Goal: Communication & Community: Answer question/provide support

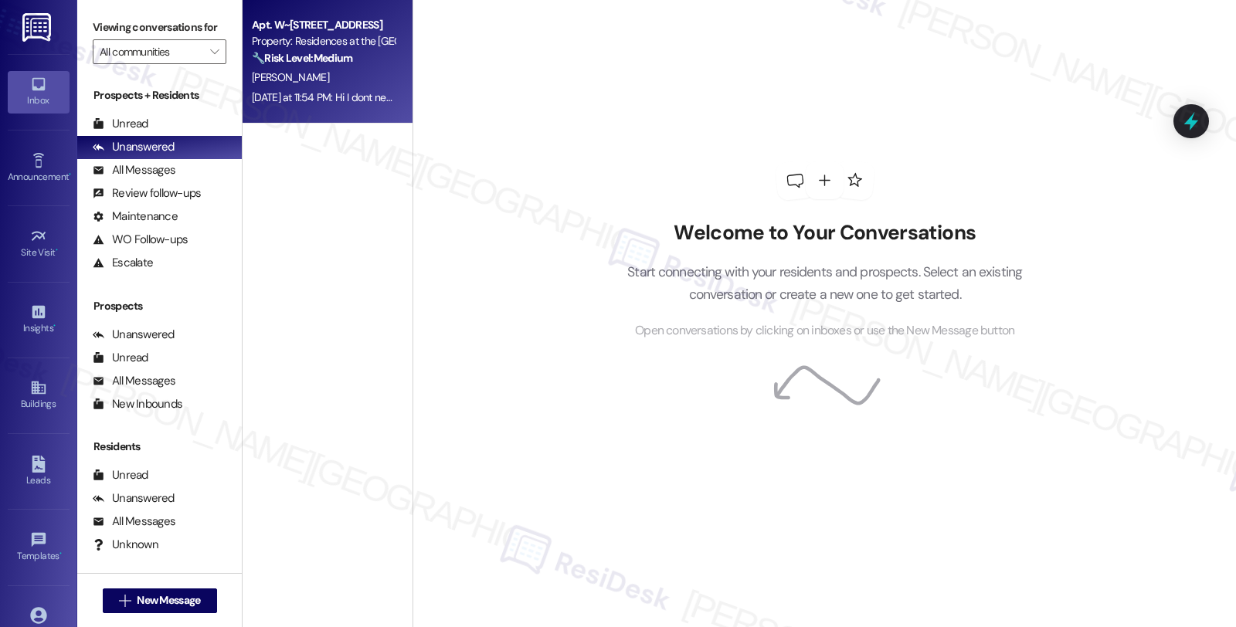
click at [311, 19] on div "Apt. W~[STREET_ADDRESS]" at bounding box center [323, 25] width 143 height 16
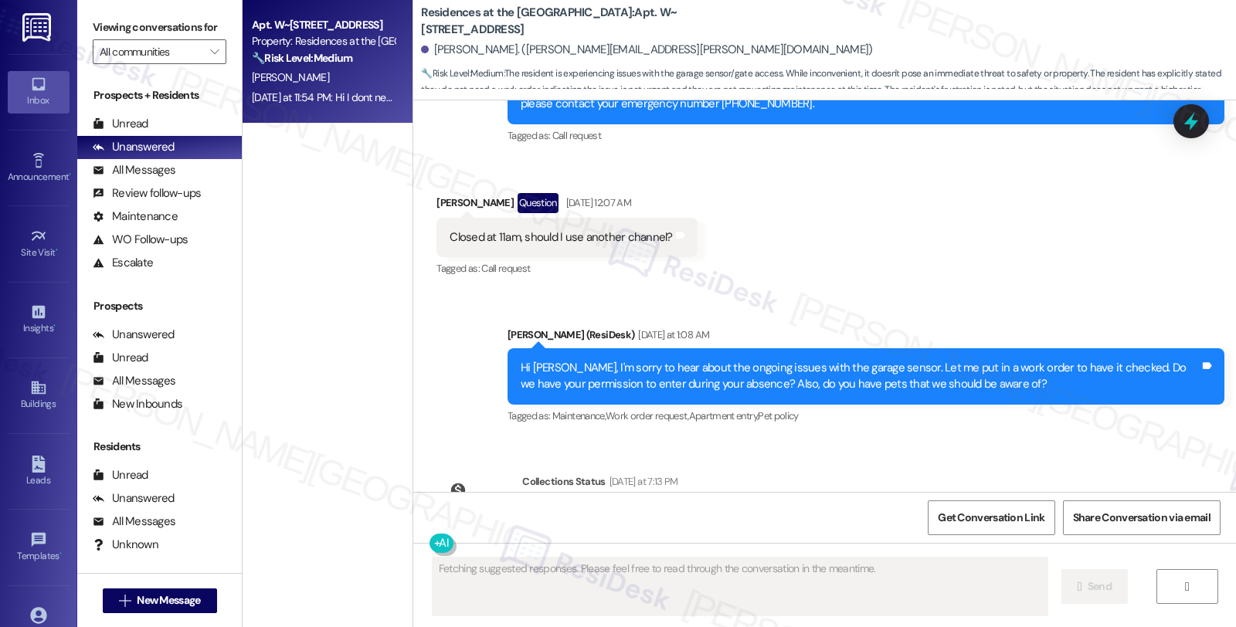
scroll to position [3040, 0]
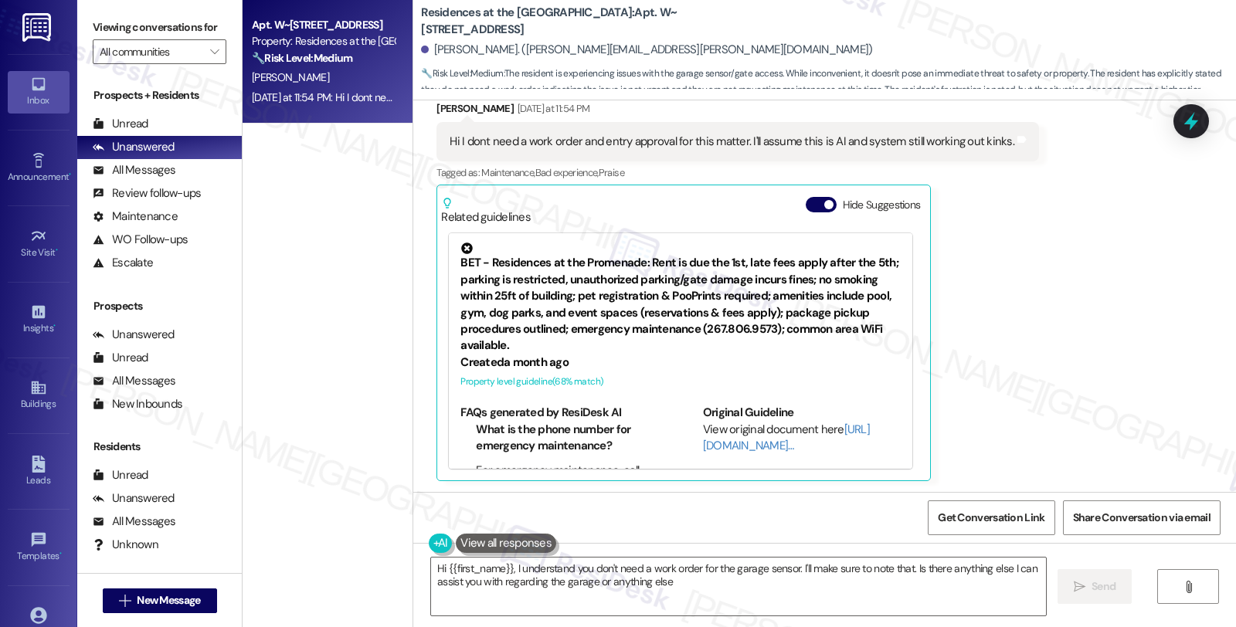
type textarea "Hi {{first_name}}, I understand you don't need a work order for the garage sens…"
click at [1184, 117] on icon at bounding box center [1191, 121] width 26 height 26
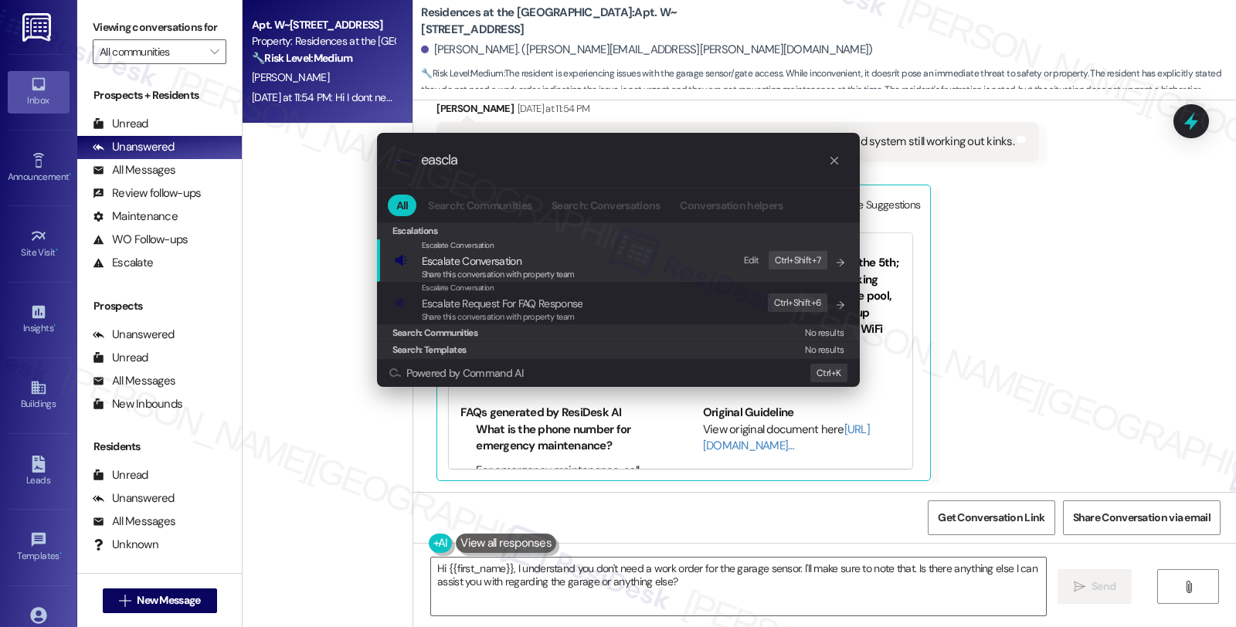
type input "eascla"
click at [560, 251] on div "Escalate Conversation" at bounding box center [498, 245] width 153 height 12
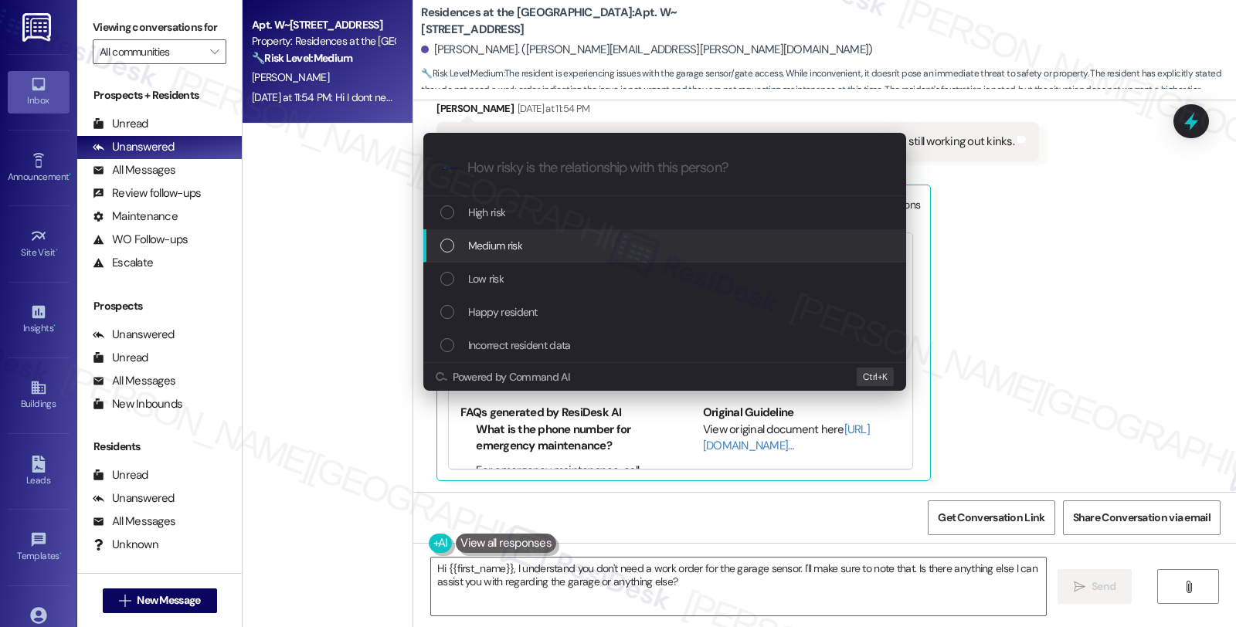
click at [527, 238] on div "Medium risk" at bounding box center [666, 245] width 452 height 17
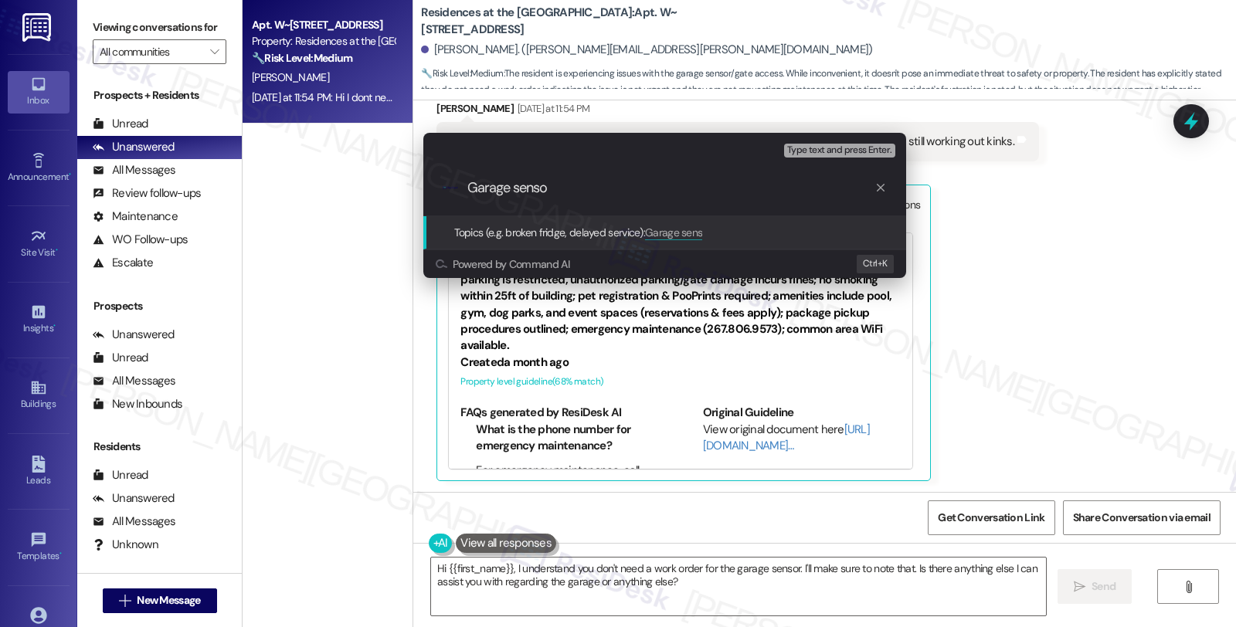
type input "Garage sensor"
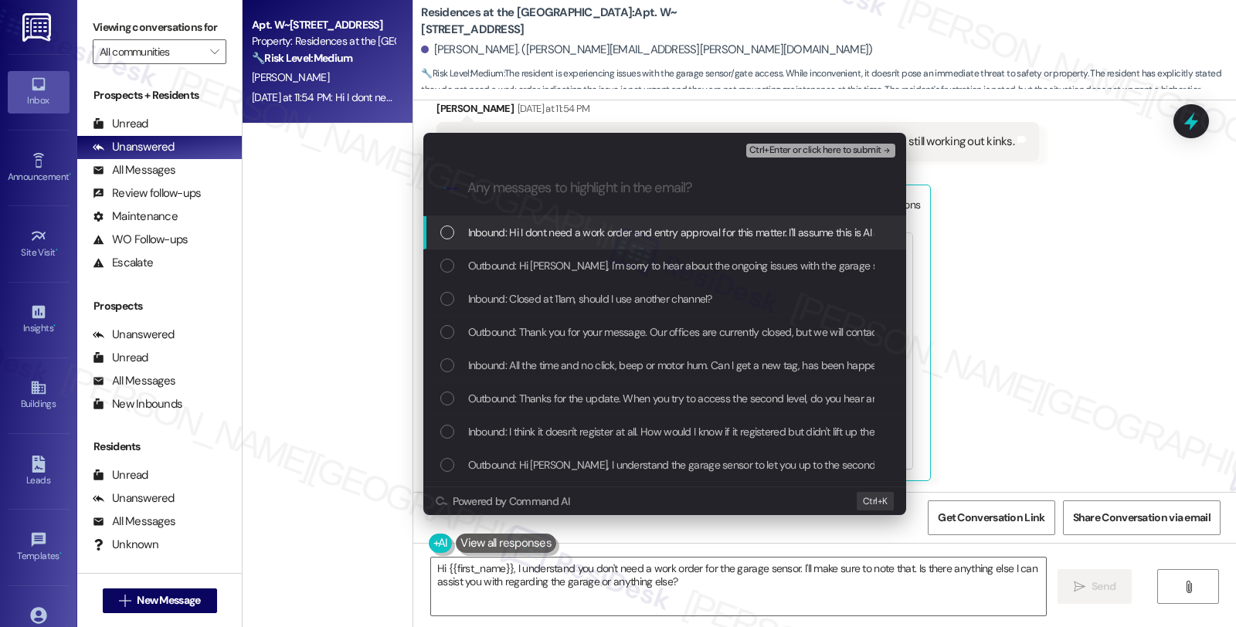
click at [521, 229] on span "Inbound: Hi I dont need a work order and entry approval for this matter. I'll a…" at bounding box center [746, 232] width 556 height 17
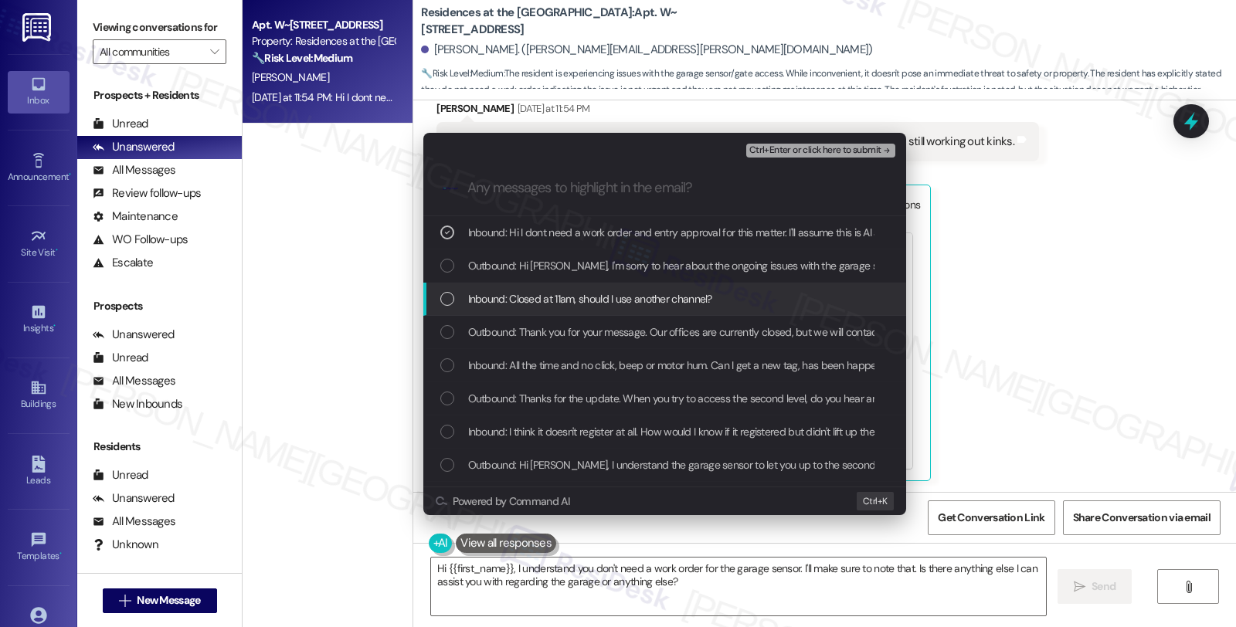
click at [526, 294] on span "Inbound: Closed at 11am, should I use another channel?" at bounding box center [590, 298] width 244 height 17
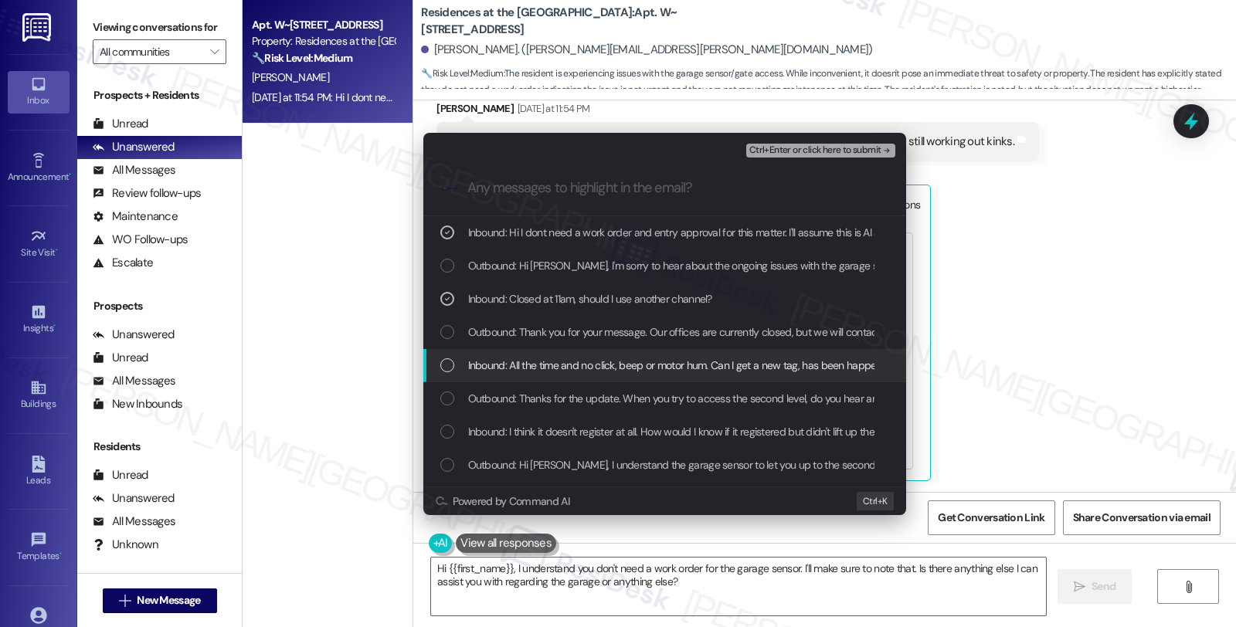
click at [530, 357] on span "Inbound: All the time and no click, beep or motor hum. Can I get a new tag, has…" at bounding box center [789, 365] width 642 height 17
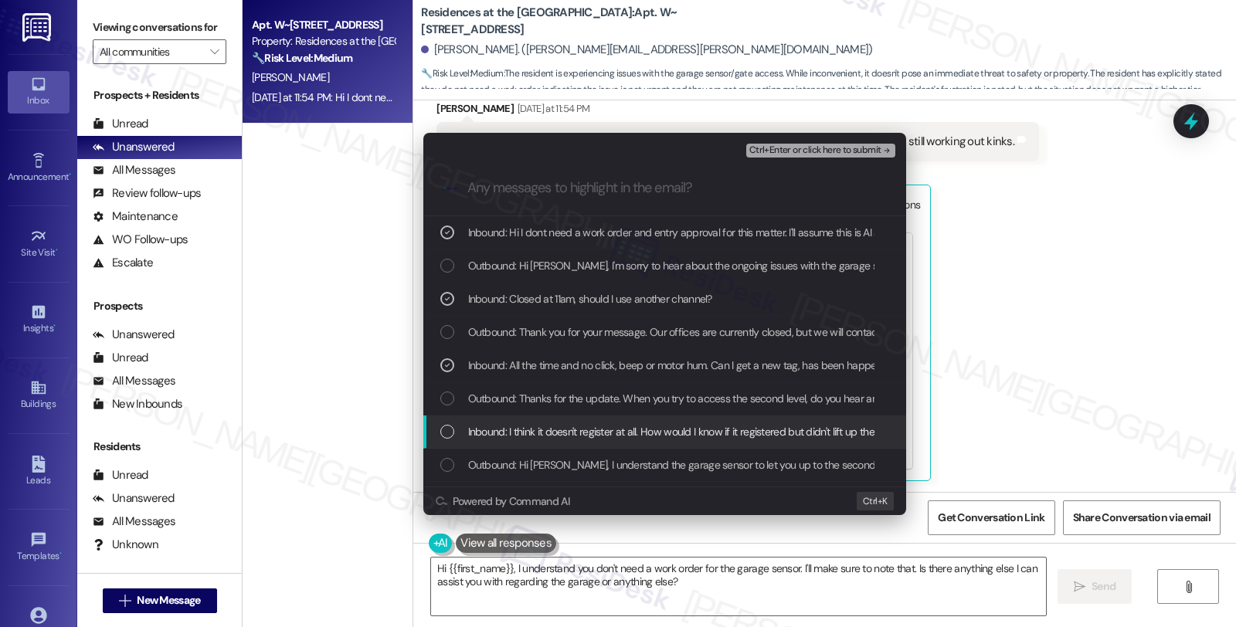
click at [528, 429] on span "Inbound: I think it doesn't register at all. How would I know if it registered …" at bounding box center [682, 431] width 429 height 17
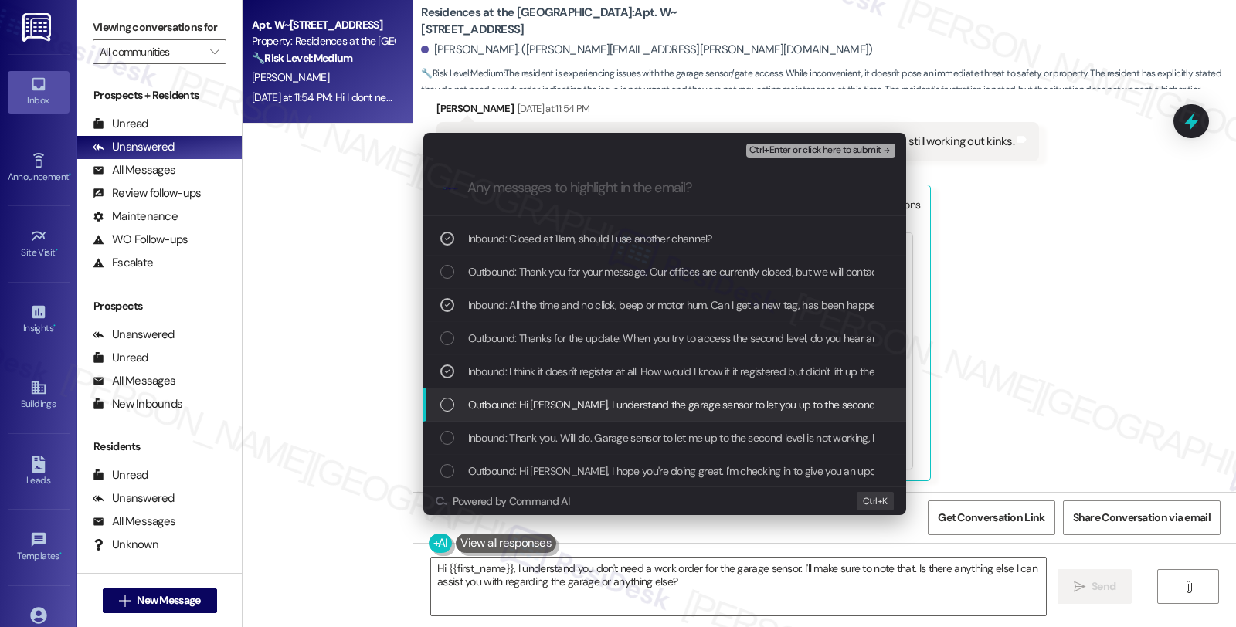
scroll to position [86, 0]
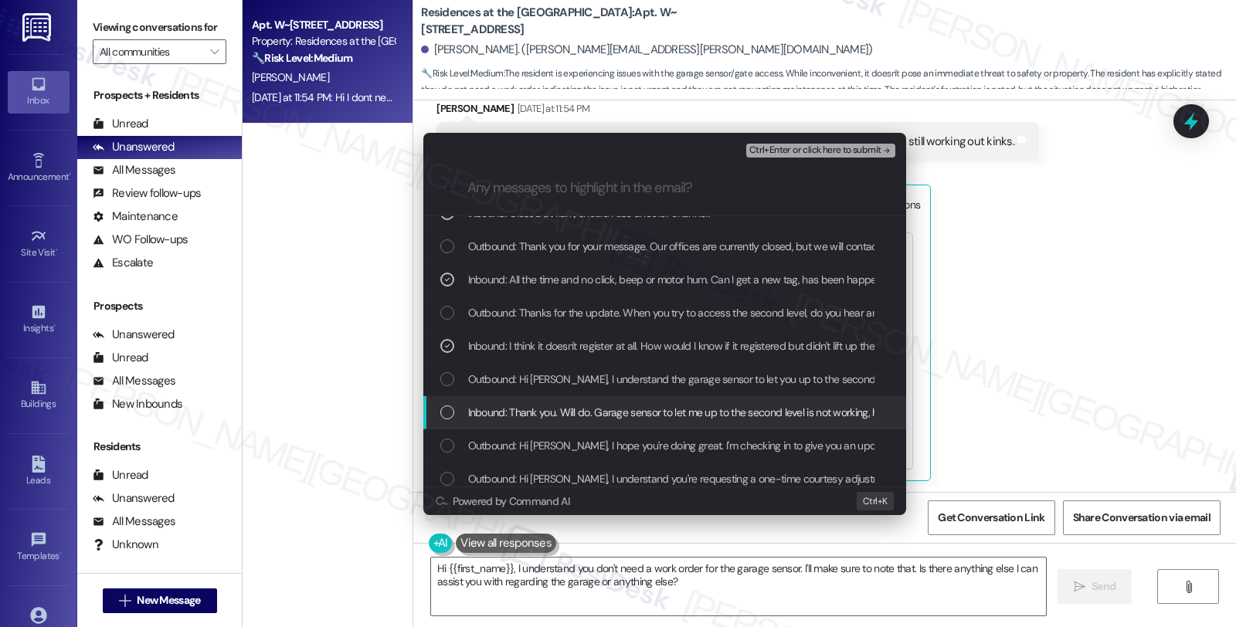
click at [629, 407] on span "Inbound: Thank you. Will do. Garage sensor to let me up to the second level is …" at bounding box center [714, 412] width 493 height 17
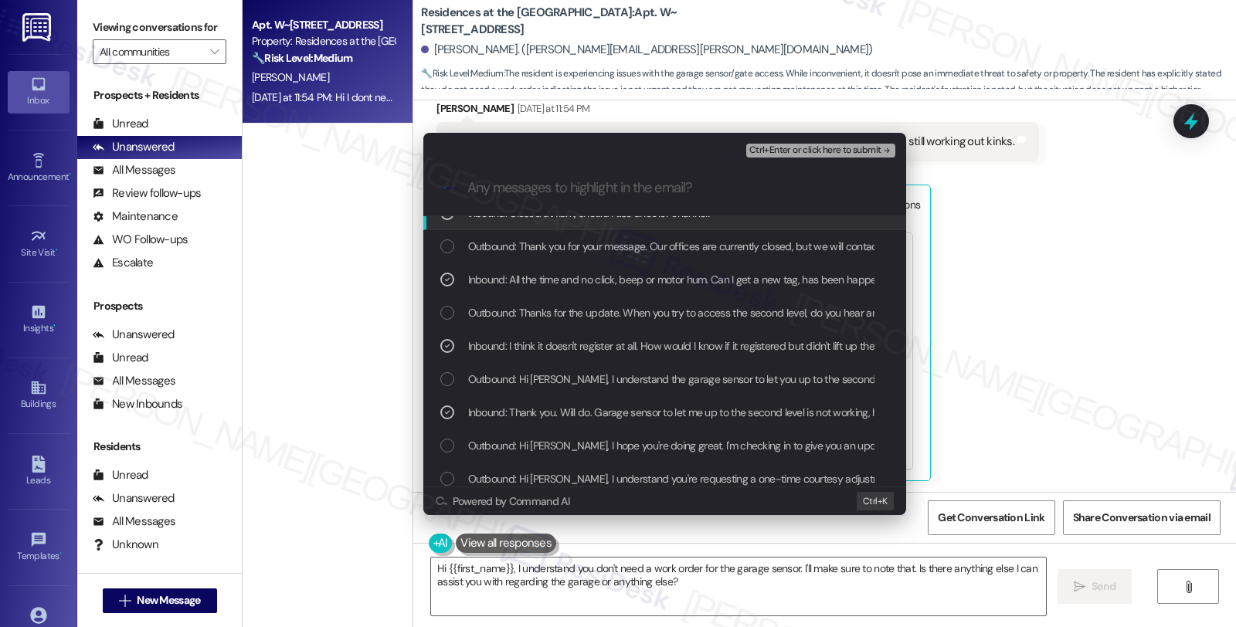
click at [769, 151] on span "Ctrl+Enter or click here to submit" at bounding box center [815, 150] width 132 height 11
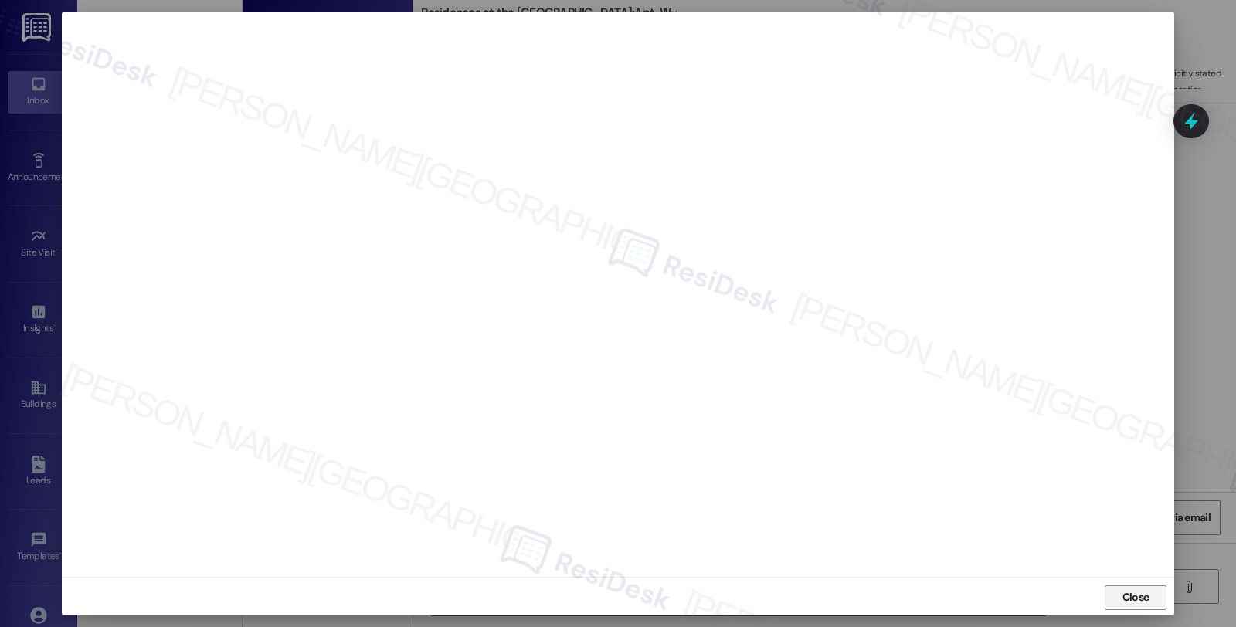
click at [1153, 598] on button "Close" at bounding box center [1135, 597] width 62 height 25
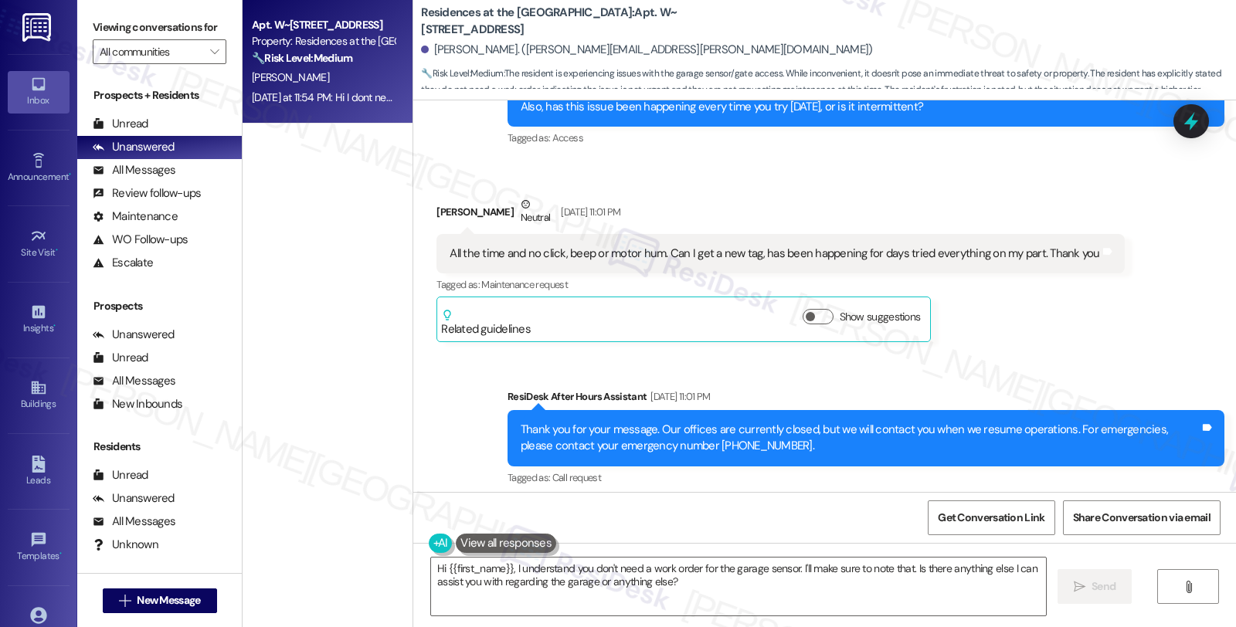
scroll to position [2182, 0]
click at [1039, 335] on div "David Dephillips Neutral Aug 09, 2025 at 11:01 PM All the time and no click, be…" at bounding box center [779, 270] width 687 height 146
click at [994, 389] on div "ResiDesk After Hours Assistant Aug 09, 2025 at 11:01 PM" at bounding box center [865, 400] width 717 height 22
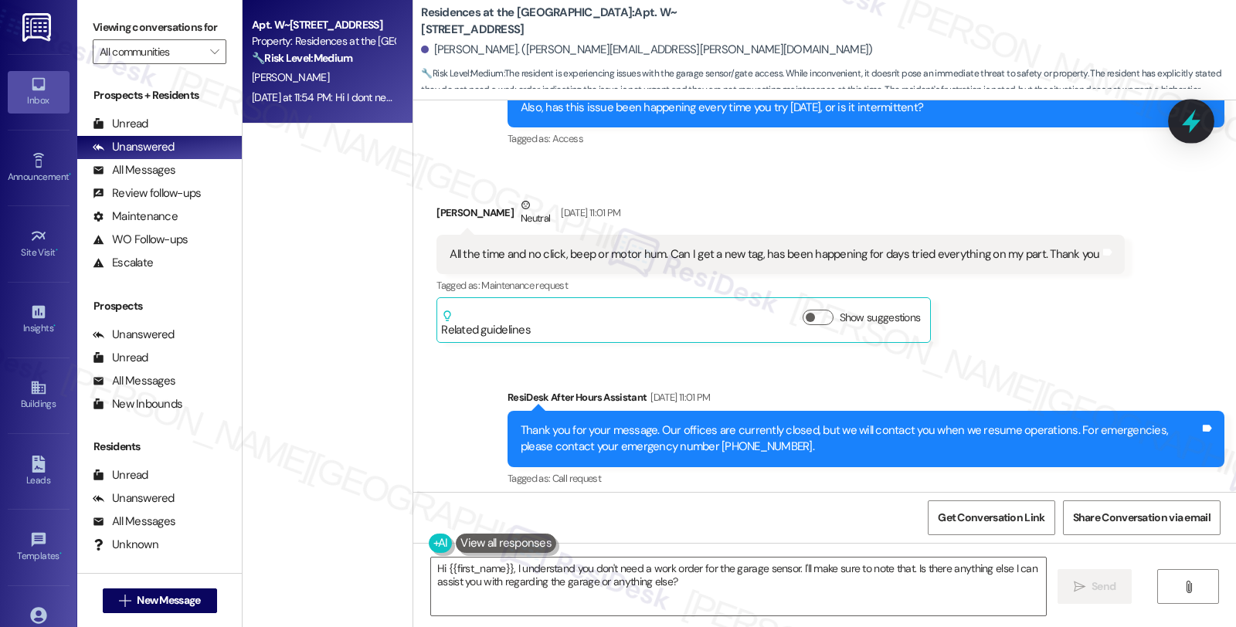
click at [1199, 125] on icon at bounding box center [1191, 121] width 26 height 26
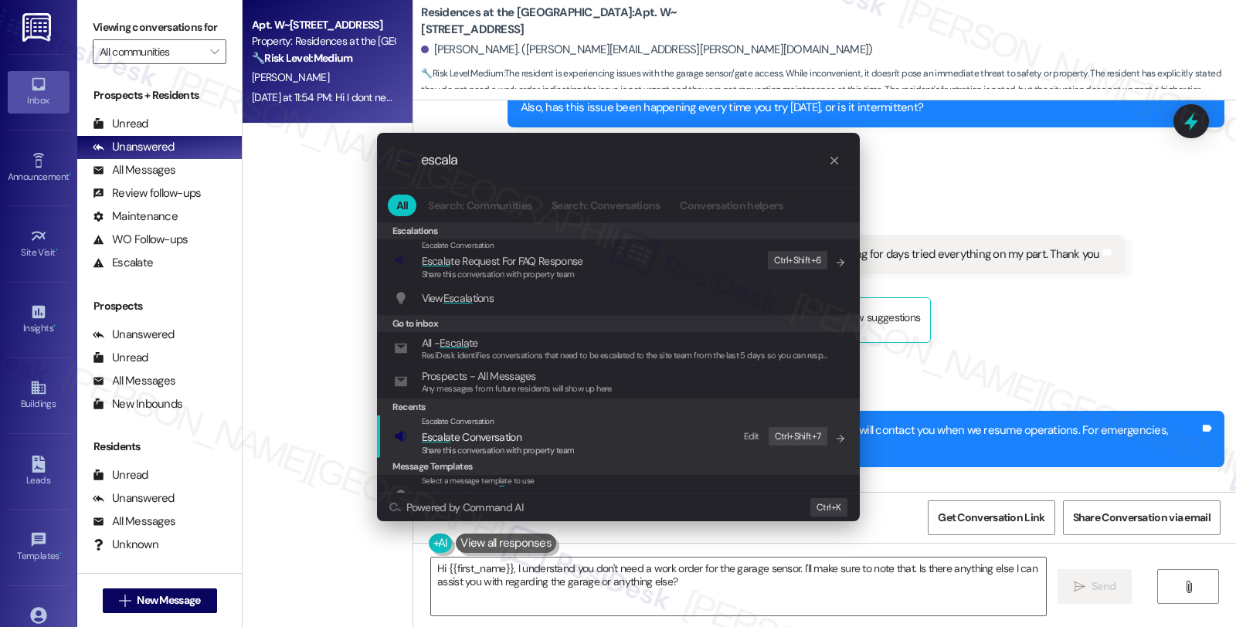
type input "escala"
click at [581, 426] on div "Escalate Conversation Escala te Conversation Share this conversation with prope…" at bounding box center [620, 436] width 452 height 42
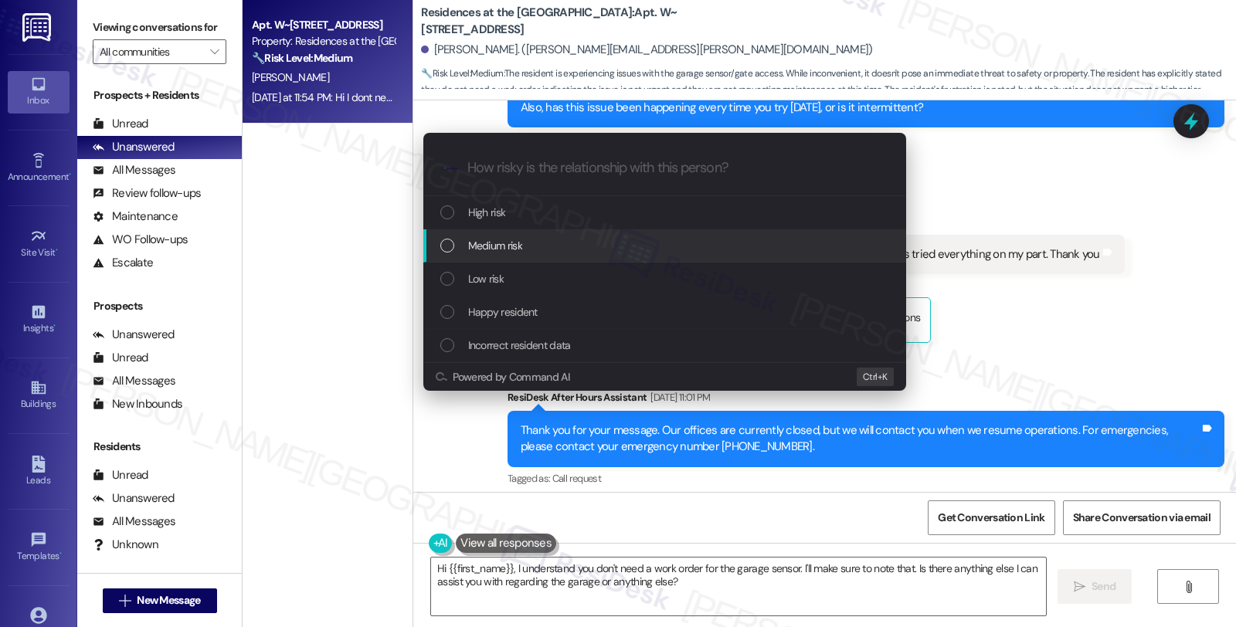
click at [562, 252] on div "Medium risk" at bounding box center [666, 245] width 452 height 17
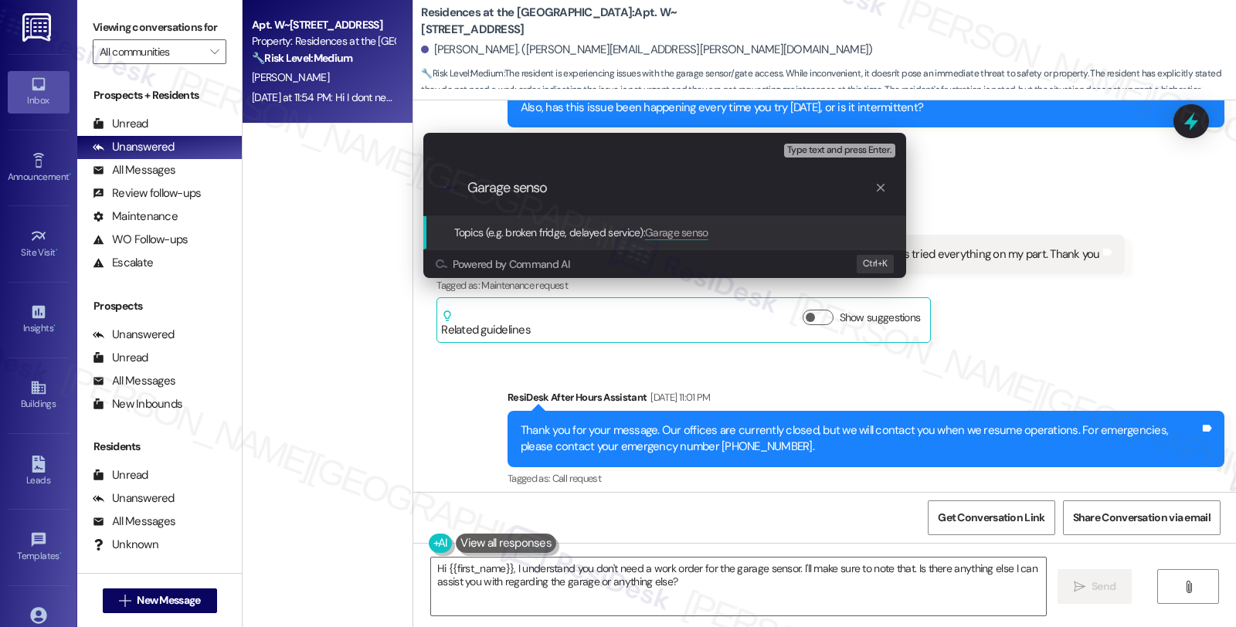
type input "Garage sensor"
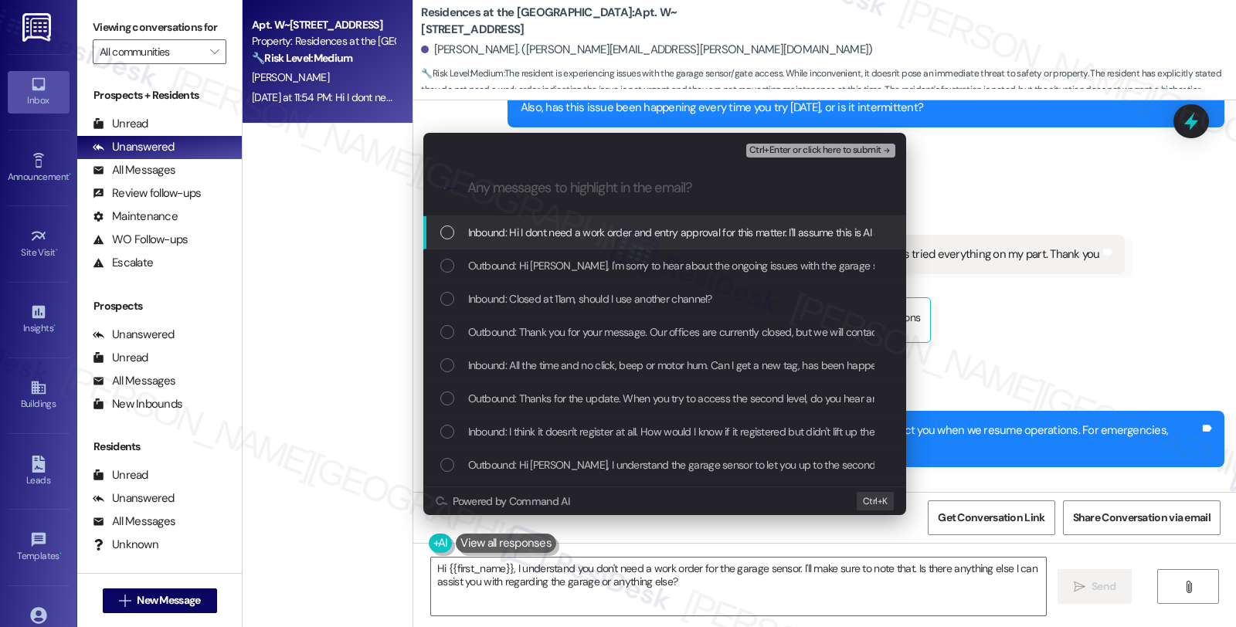
click at [562, 241] on span "Inbound: Hi I dont need a work order and entry approval for this matter. I'll a…" at bounding box center [746, 232] width 556 height 17
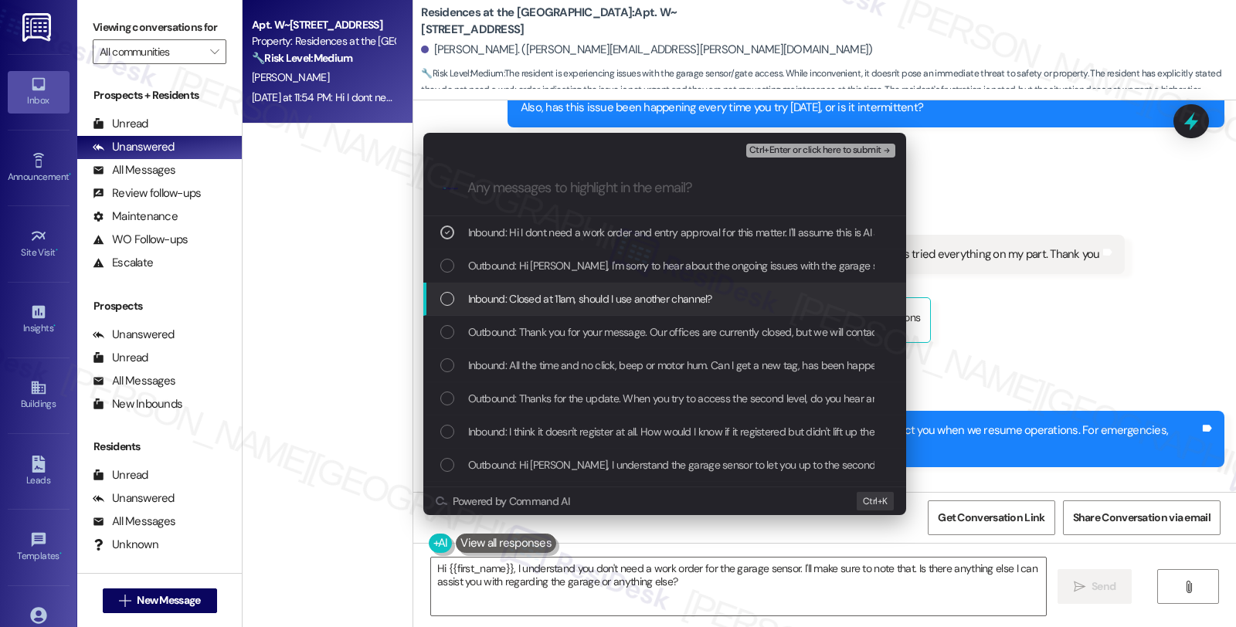
click at [554, 303] on span "Inbound: Closed at 11am, should I use another channel?" at bounding box center [590, 298] width 244 height 17
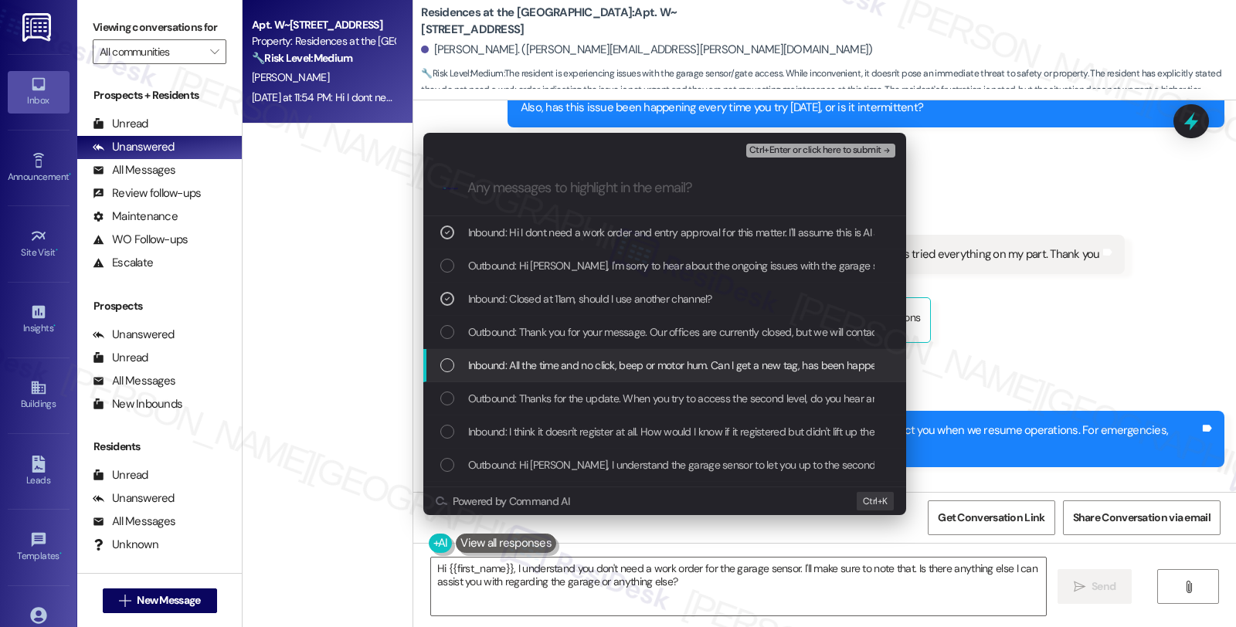
click at [554, 361] on span "Inbound: All the time and no click, beep or motor hum. Can I get a new tag, has…" at bounding box center [789, 365] width 642 height 17
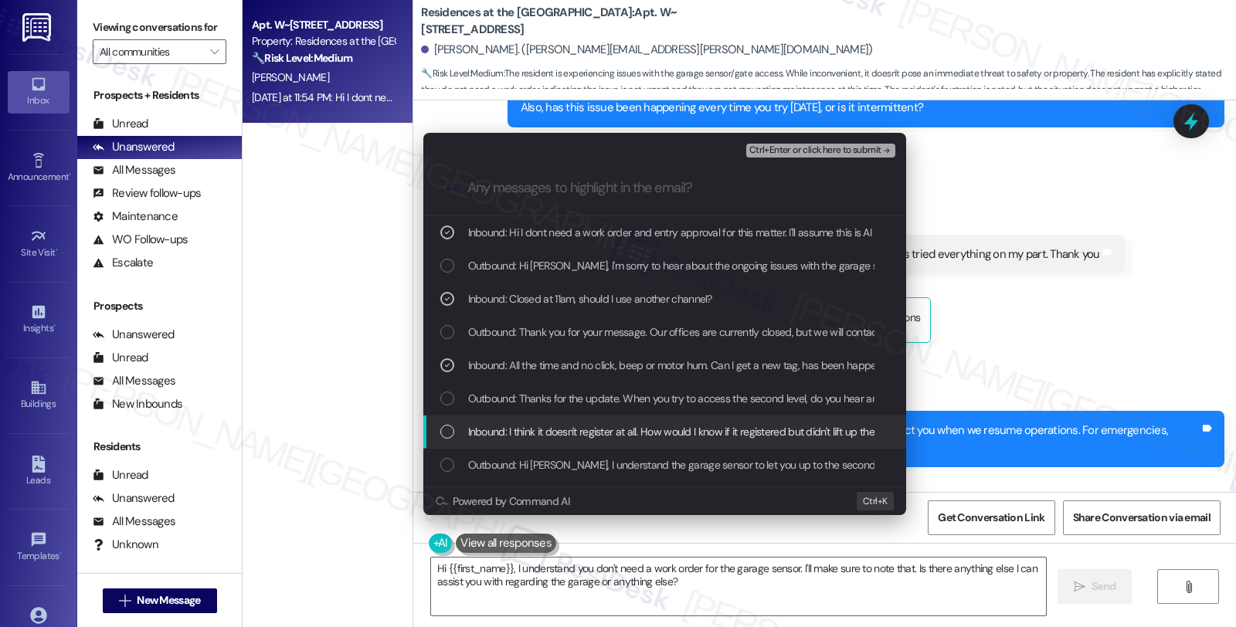
click at [550, 430] on span "Inbound: I think it doesn't register at all. How would I know if it registered …" at bounding box center [682, 431] width 429 height 17
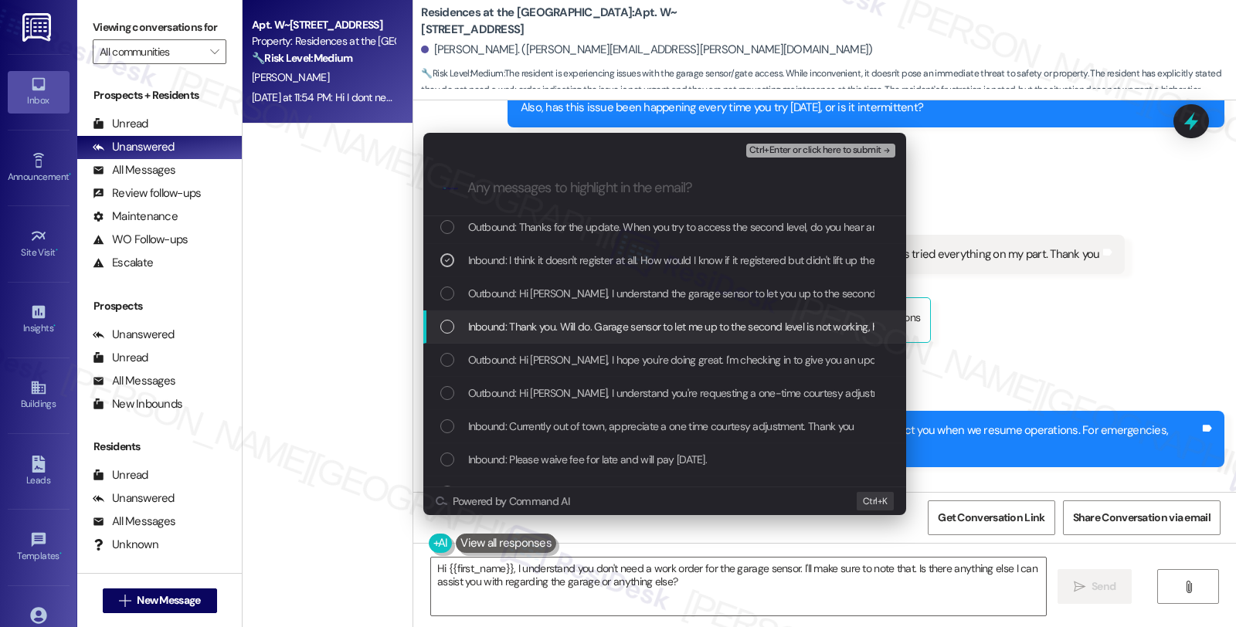
click at [542, 325] on span "Inbound: Thank you. Will do. Garage sensor to let me up to the second level is …" at bounding box center [714, 326] width 493 height 17
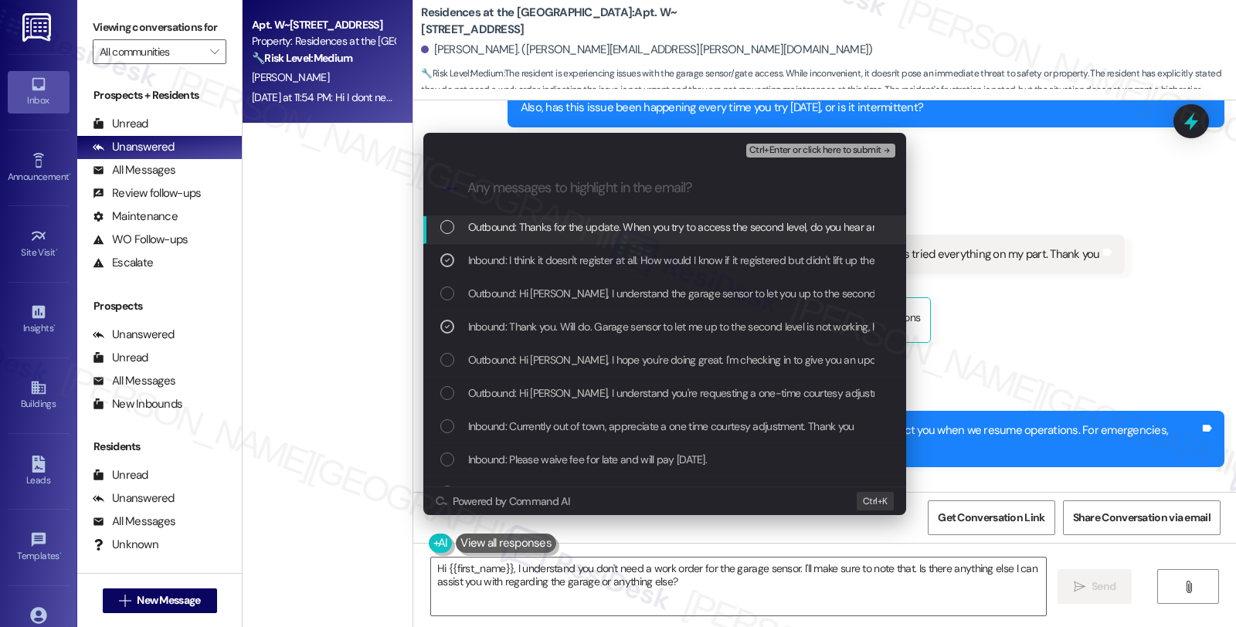
click at [798, 145] on span "Ctrl+Enter or click here to submit" at bounding box center [815, 150] width 132 height 11
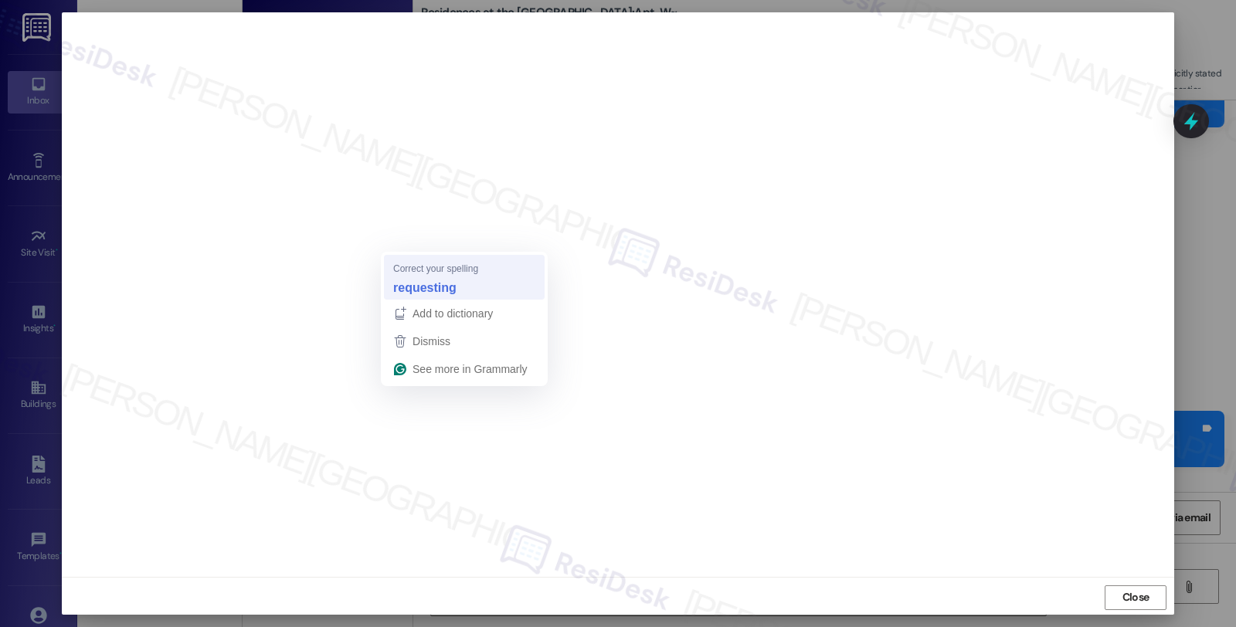
click at [427, 291] on strong "requesting" at bounding box center [424, 287] width 63 height 17
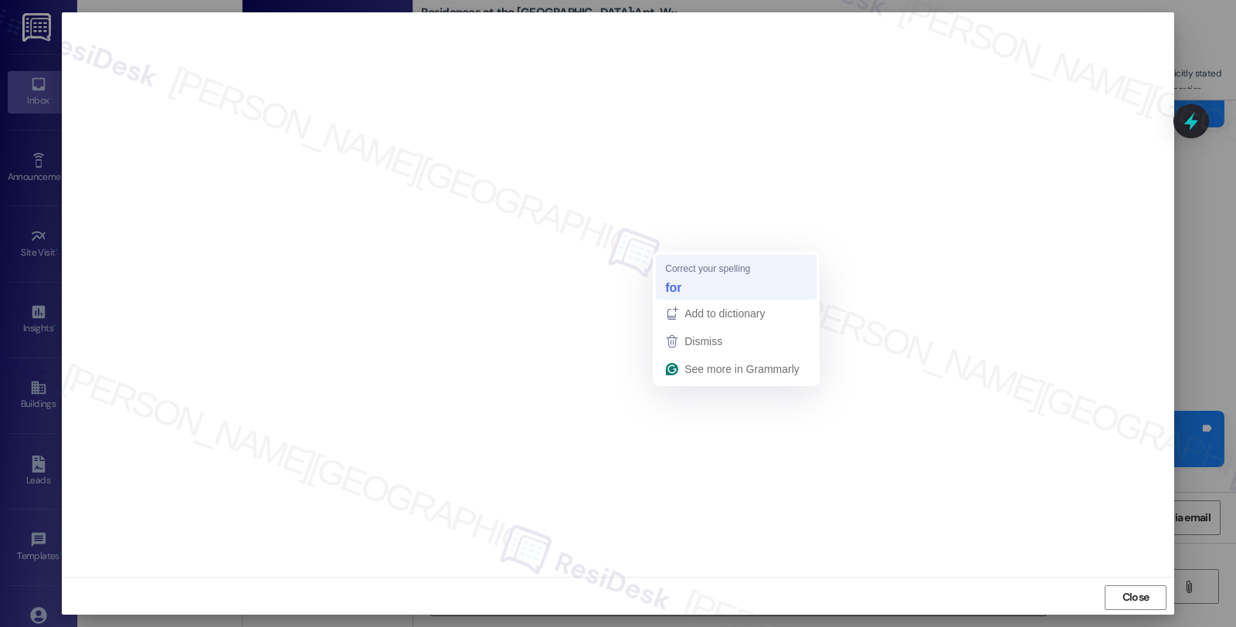
click at [686, 287] on div "for" at bounding box center [736, 287] width 148 height 25
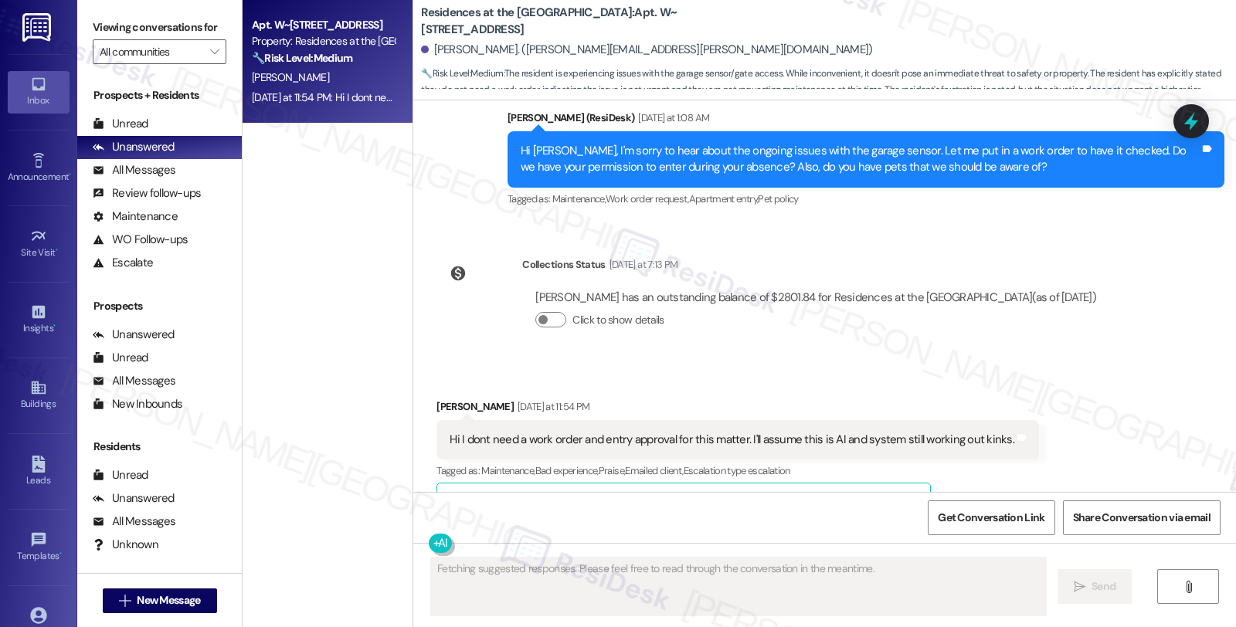
scroll to position [3040, 0]
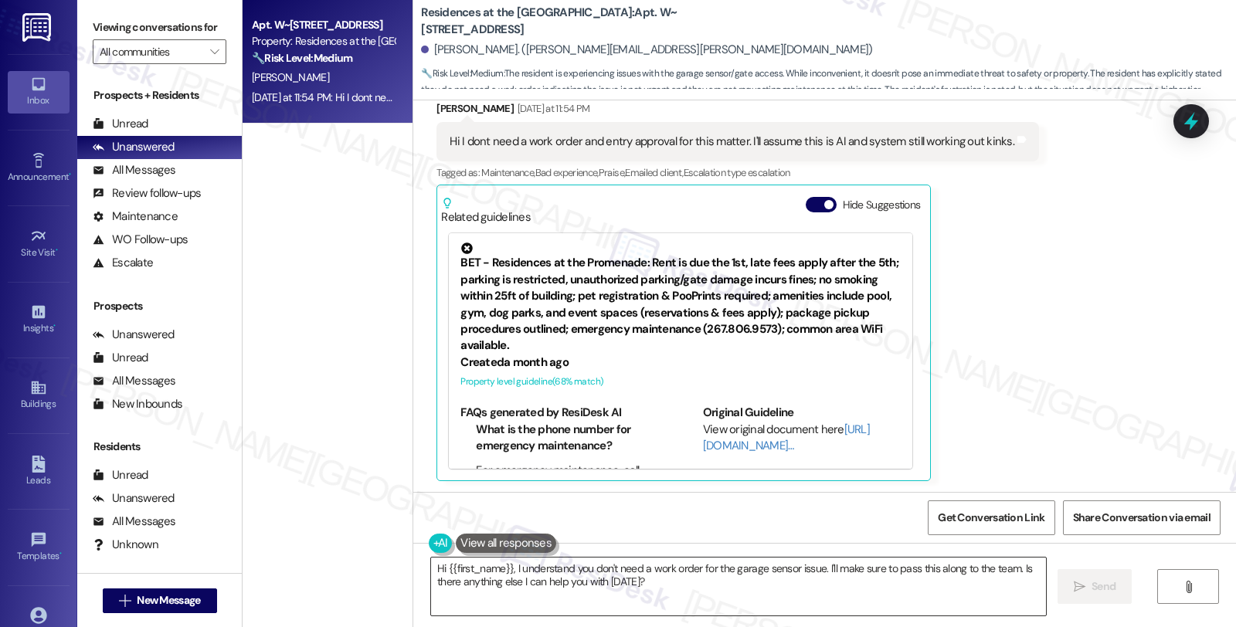
click at [507, 572] on textarea "Hi {{first_name}}, I understand you don't need a work order for the garage sens…" at bounding box center [738, 587] width 615 height 58
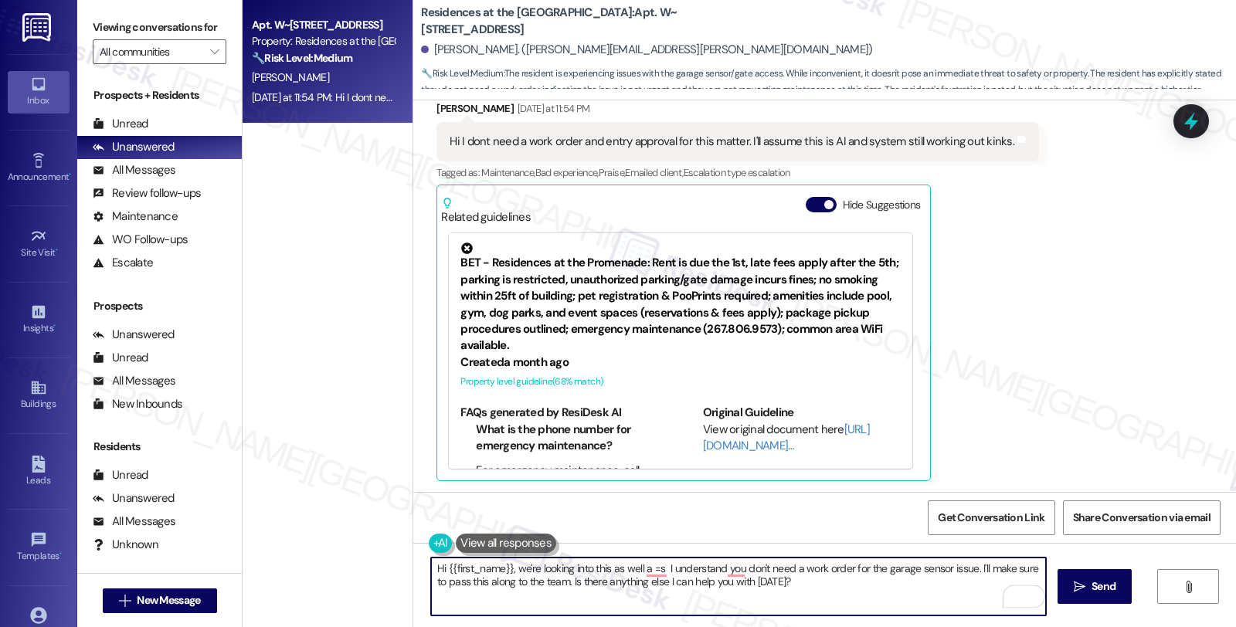
click at [633, 568] on textarea "Hi {{first_name}}, we're looking into this as well a =s I understand you don't …" at bounding box center [738, 587] width 615 height 58
click at [641, 569] on textarea "Hi {{first_name}}, we're looking into this as well a =s I understand you don't …" at bounding box center [738, 587] width 615 height 58
click at [958, 560] on textarea "Hi {{first_name}}, we're looking into this as well as your request for a new ta…" at bounding box center [738, 587] width 615 height 58
click at [584, 592] on textarea "Hi {{first_name}}, we're looking into this as well as your request for a new ta…" at bounding box center [738, 587] width 615 height 58
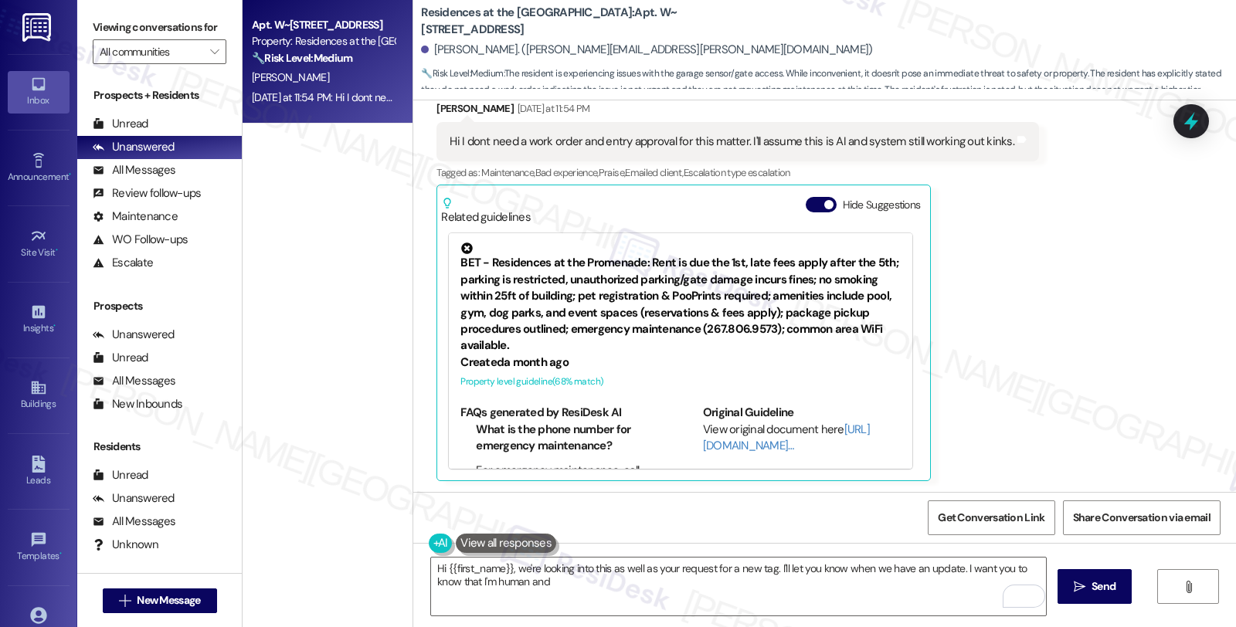
drag, startPoint x: 1102, startPoint y: 402, endPoint x: 1087, endPoint y: 421, distance: 24.2
click at [1102, 402] on div "Received via SMS David Dephillips Yesterday at 11:54 PM Hi I dont need a work o…" at bounding box center [824, 279] width 822 height 427
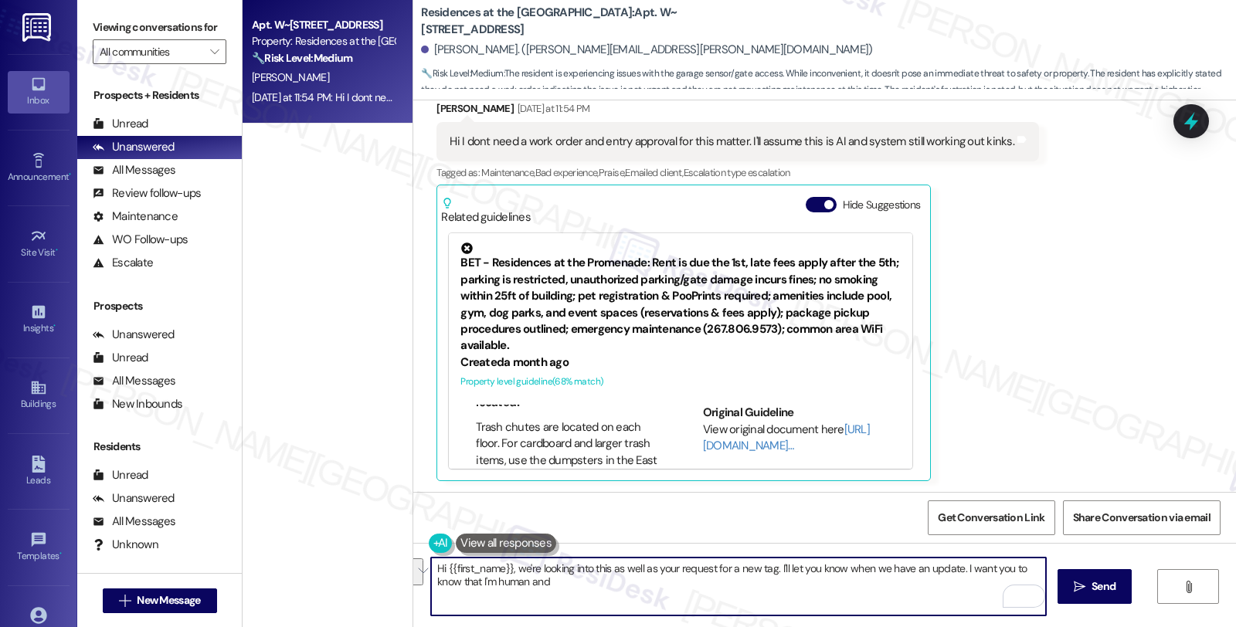
drag, startPoint x: 506, startPoint y: 569, endPoint x: 583, endPoint y: 610, distance: 87.4
click at [583, 612] on textarea "Hi {{first_name}}, we're looking into this as well as your request for a new ta…" at bounding box center [738, 587] width 615 height 58
paste textarea "Please tell David I attempted to contact him yesterday but dd not hear back – I…"
click at [506, 570] on textarea "Hi {{first_name}}, Please tell David I attempted to contact him yesterday but d…" at bounding box center [738, 587] width 615 height 58
click at [670, 565] on textarea "Hi {{first_name}}, one of team attempted to contact him yesterday but dd not he…" at bounding box center [738, 587] width 615 height 58
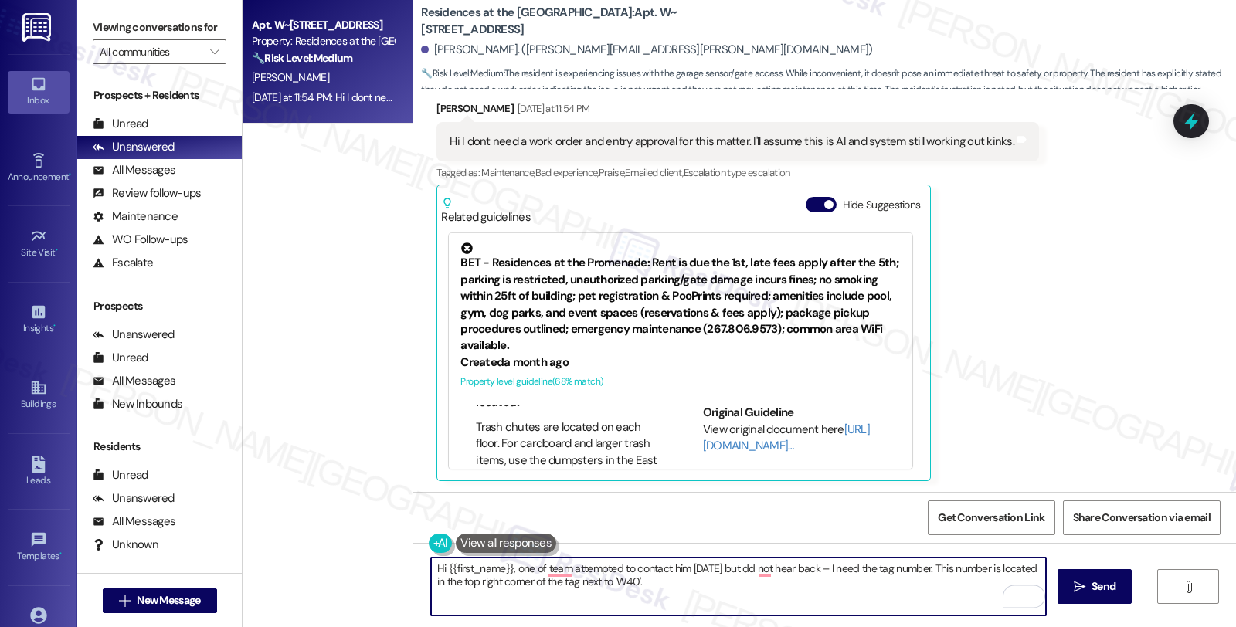
click at [670, 565] on textarea "Hi {{first_name}}, one of team attempted to contact him yesterday but dd not he…" at bounding box center [738, 587] width 615 height 58
click at [827, 570] on textarea "Hi {{first_name}}, one of team attempted to contact you yesterday but did not h…" at bounding box center [738, 587] width 615 height 58
click at [942, 568] on textarea "Hi {{first_name}}, one of team attempted to contact you yesterday but did not h…" at bounding box center [738, 587] width 615 height 58
click at [673, 579] on textarea "Hi {{first_name}}, one of team attempted to contact you yesterday but did not h…" at bounding box center [738, 587] width 615 height 58
click at [830, 566] on textarea "Hi {{first_name}}, one of team attempted to contact you yesterday but did not h…" at bounding box center [738, 587] width 615 height 58
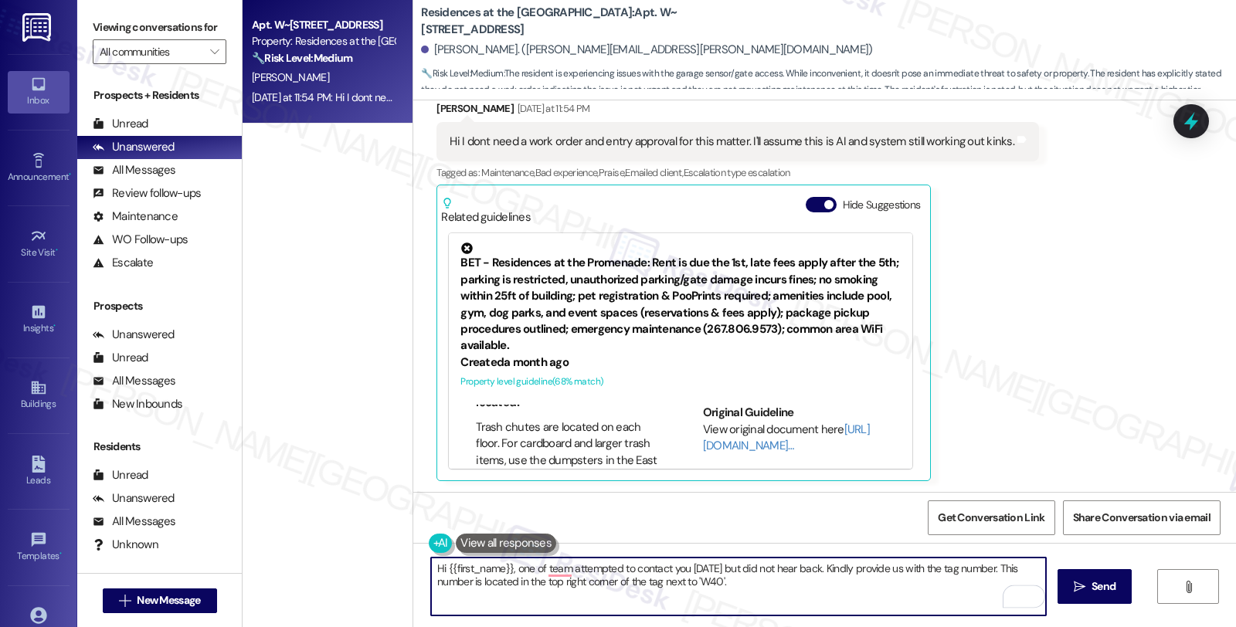
click at [736, 583] on textarea "Hi {{first_name}}, one of team attempted to contact you yesterday but did not h…" at bounding box center [738, 587] width 615 height 58
click at [1005, 562] on textarea "Hi {{first_name}}, one of team attempted to contact you yesterday but did not h…" at bounding box center [738, 587] width 615 height 58
click at [834, 568] on textarea "Hi {{first_name}}, one of team attempted to contact you yesterday but did not h…" at bounding box center [738, 587] width 615 height 58
type textarea "Hi {{first_name}}, one of team attempted to contact you yesterday but did not h…"
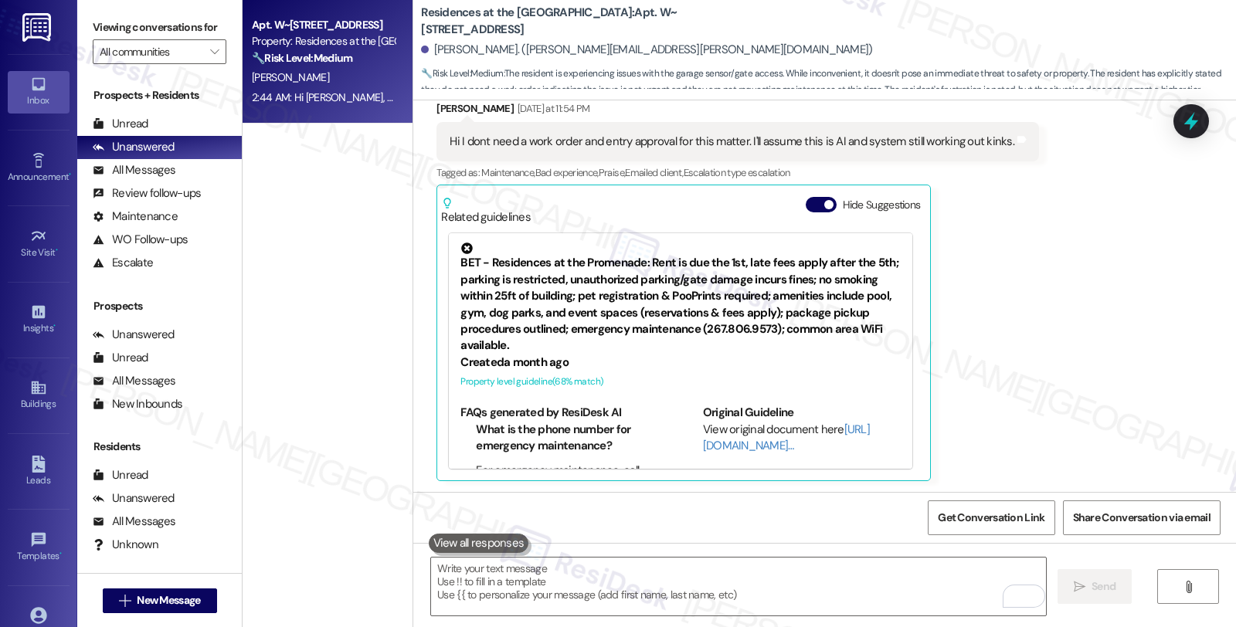
click at [1033, 310] on div "Received via SMS David Dephillips Yesterday at 11:54 PM Hi I dont need a work o…" at bounding box center [824, 279] width 822 height 427
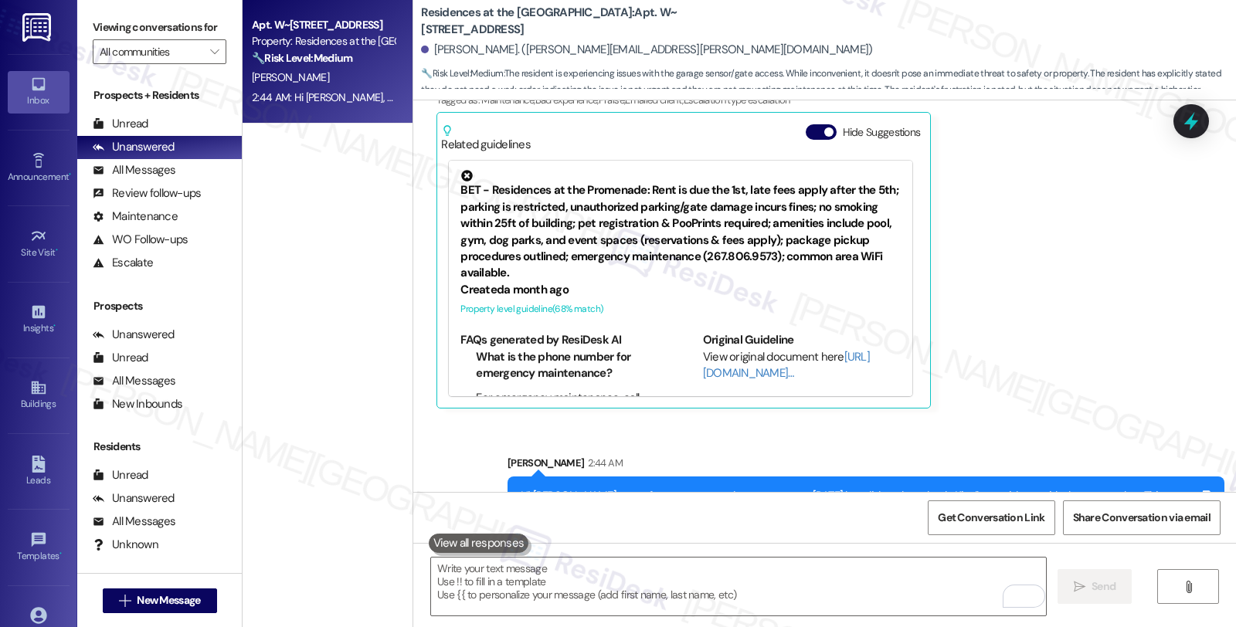
scroll to position [3164, 0]
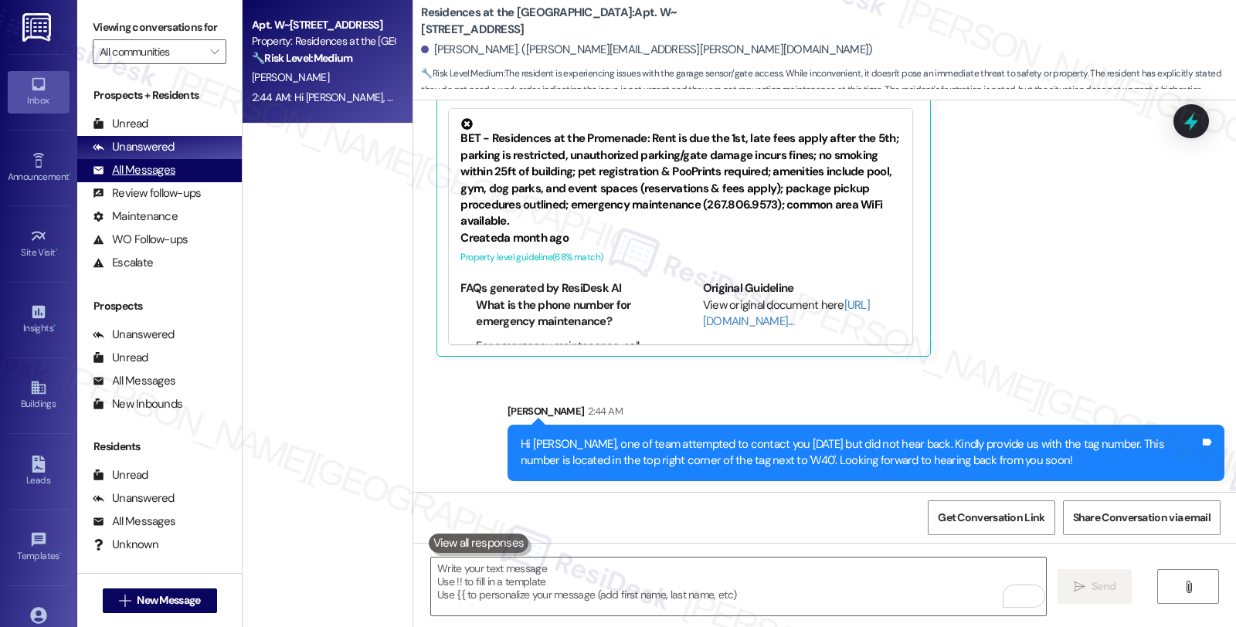
click at [174, 182] on div "All Messages (undefined)" at bounding box center [159, 170] width 164 height 23
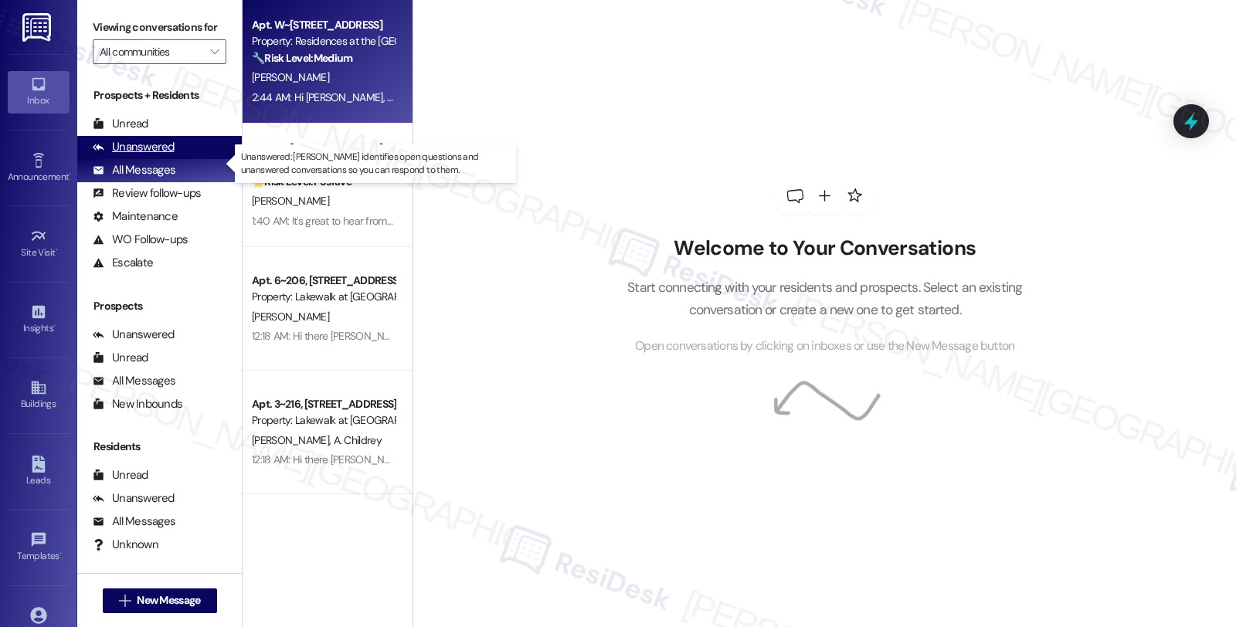
click at [172, 159] on div "Unanswered (0)" at bounding box center [159, 147] width 164 height 23
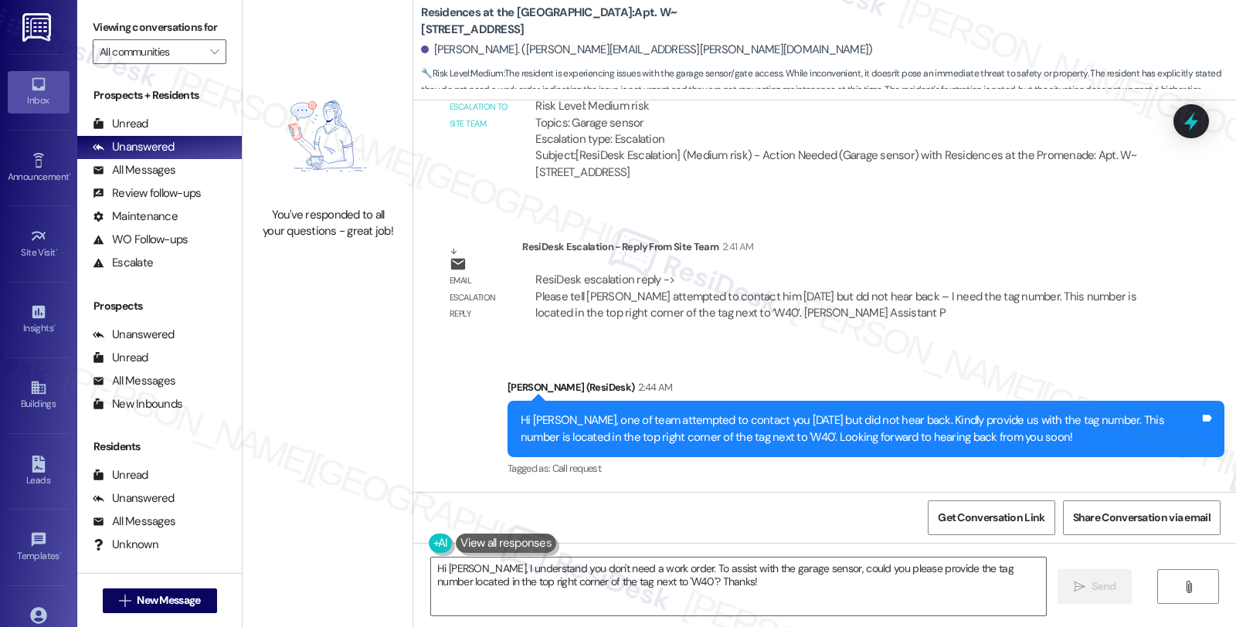
scroll to position [3626, 0]
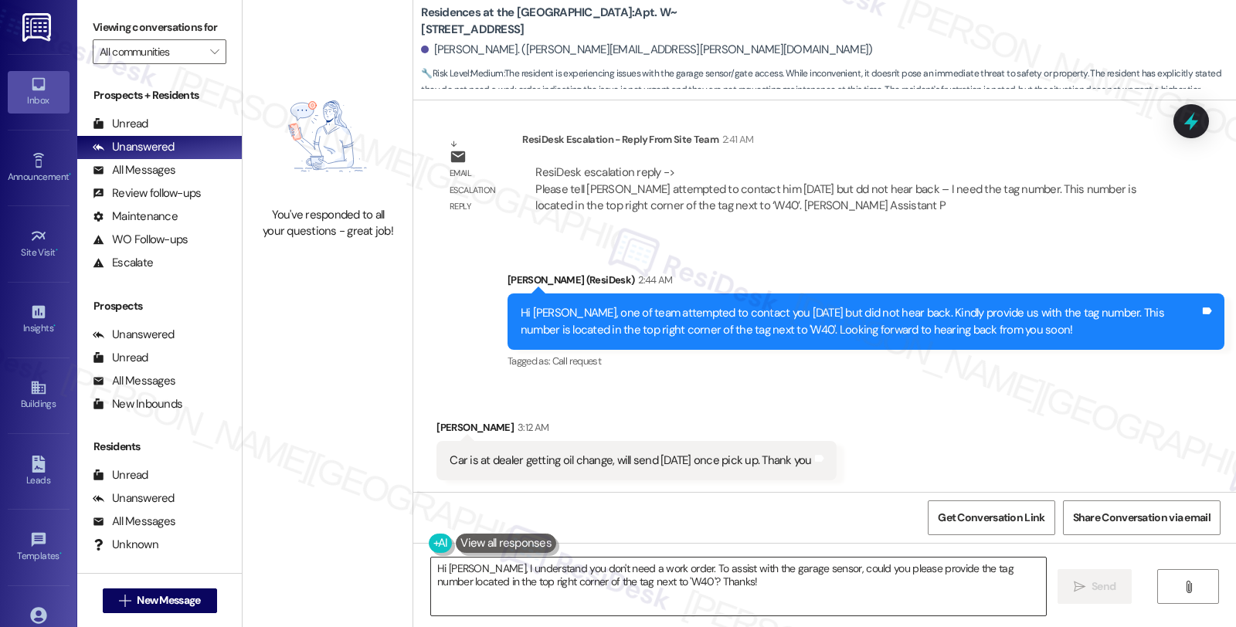
click at [431, 575] on textarea "Hi [PERSON_NAME], I understand you don't need a work order. To assist with the …" at bounding box center [738, 587] width 615 height 58
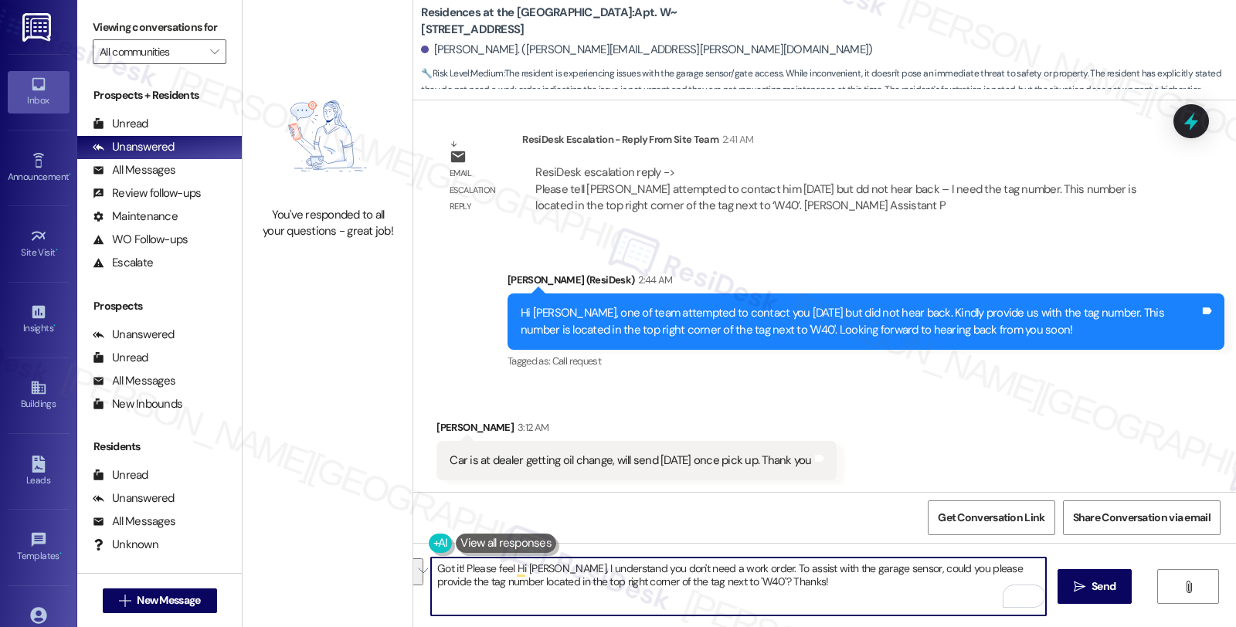
drag, startPoint x: 456, startPoint y: 562, endPoint x: 826, endPoint y: 578, distance: 371.0
click at [826, 578] on textarea "Got it! Please feel Hi [PERSON_NAME], I understand you don't need a work order.…" at bounding box center [738, 587] width 615 height 58
click at [697, 581] on textarea "Got it! Please feel free to text back once available." at bounding box center [738, 587] width 615 height 58
type textarea "Got it! Please feel free to text back once available. In the meantime, is there…"
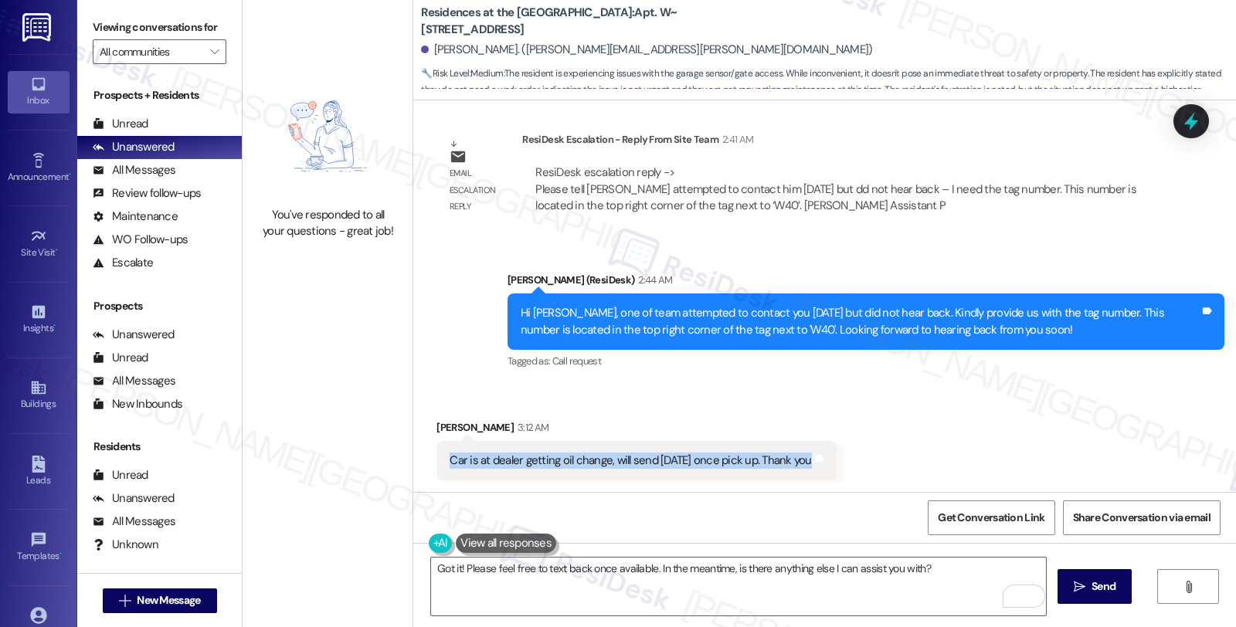
drag, startPoint x: 436, startPoint y: 456, endPoint x: 847, endPoint y: 457, distance: 411.6
click at [847, 457] on div "Received via SMS [PERSON_NAME] 3:12 AM Car is at dealer getting oil change, wil…" at bounding box center [824, 438] width 822 height 107
copy div "Car is at dealer getting oil change, will send [DATE] once pick up. Thank you T…"
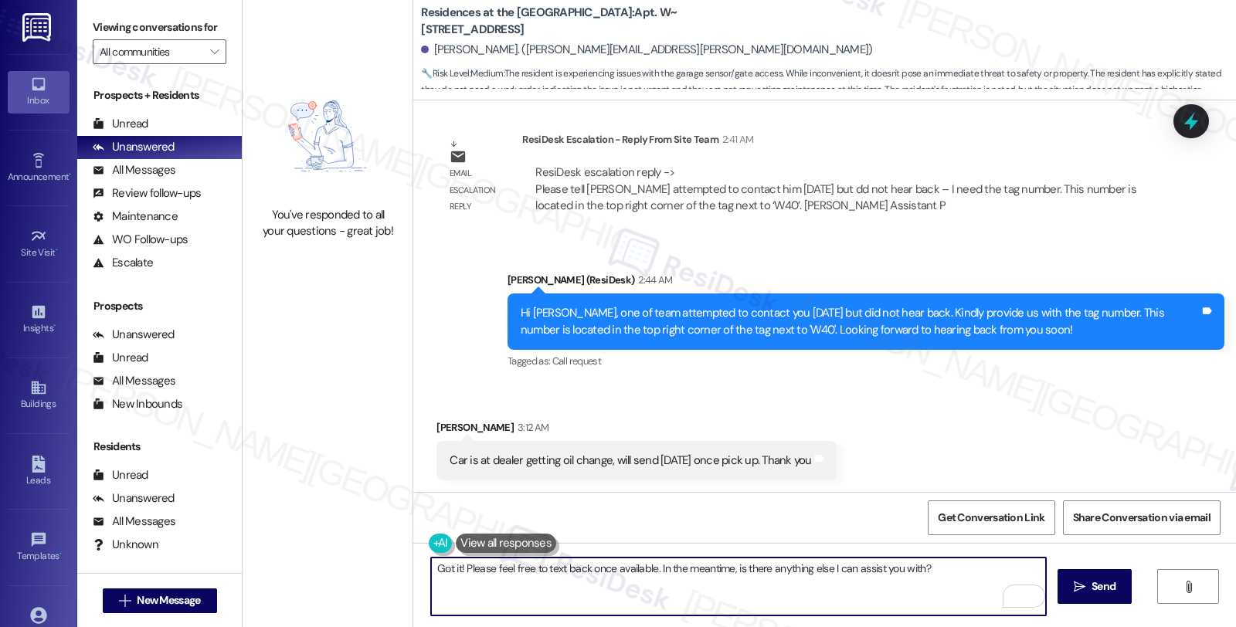
click at [938, 567] on textarea "Got it! Please feel free to text back once available. In the meantime, is there…" at bounding box center [738, 587] width 615 height 58
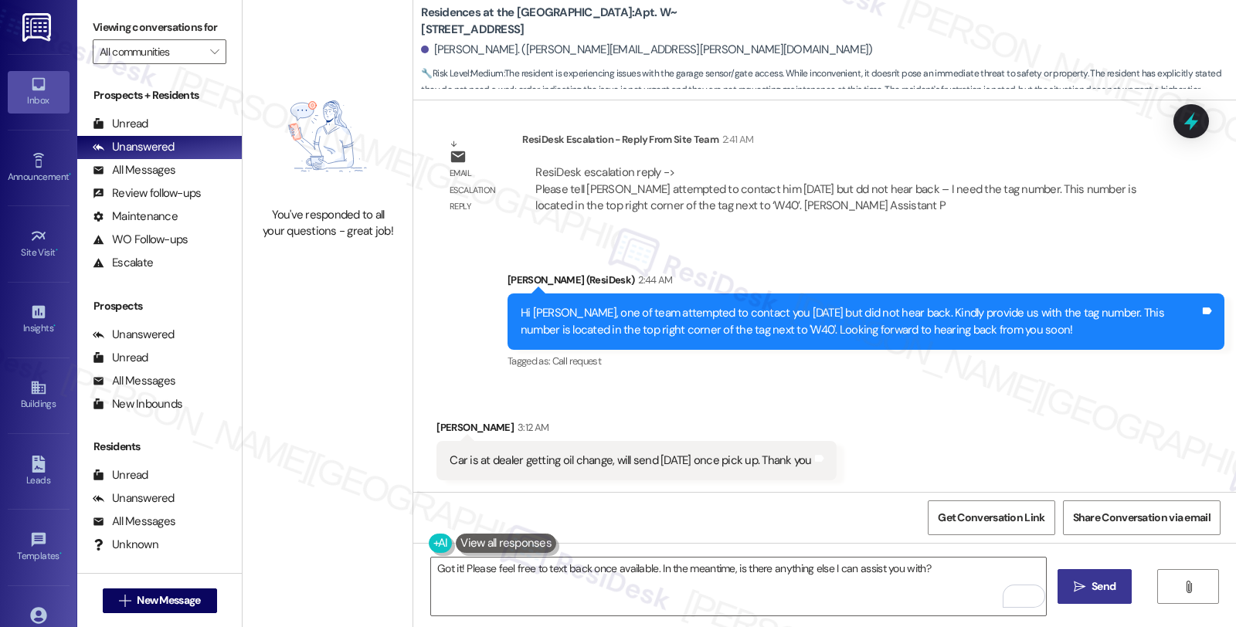
click at [1108, 584] on span "Send" at bounding box center [1103, 586] width 24 height 16
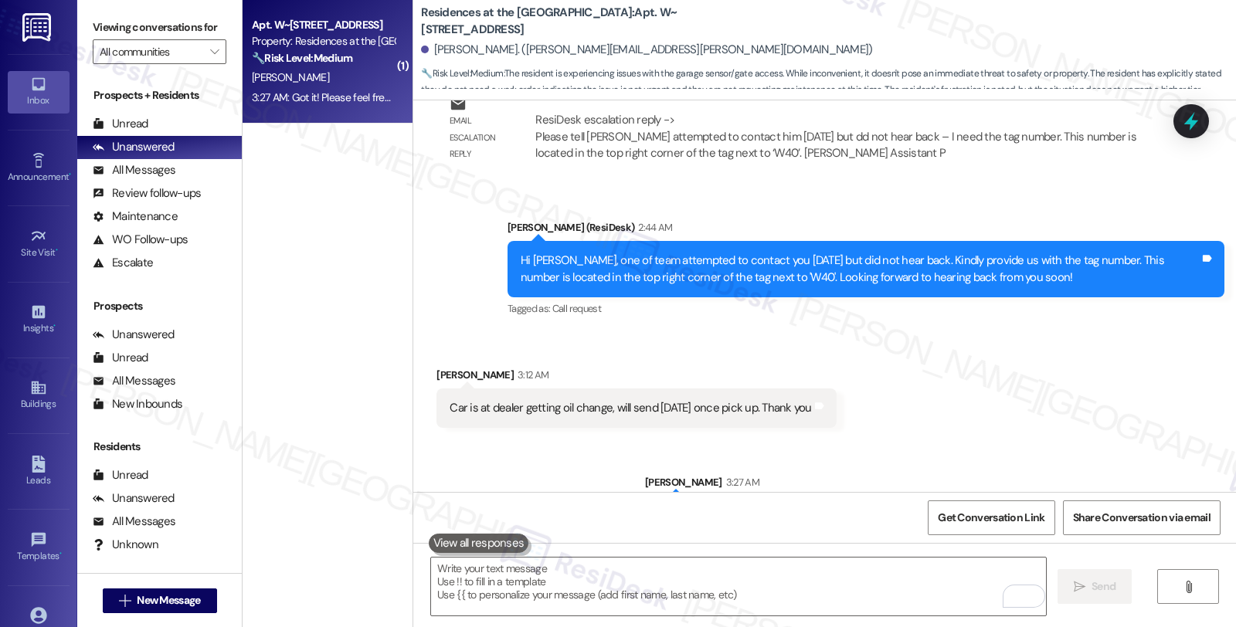
scroll to position [3734, 0]
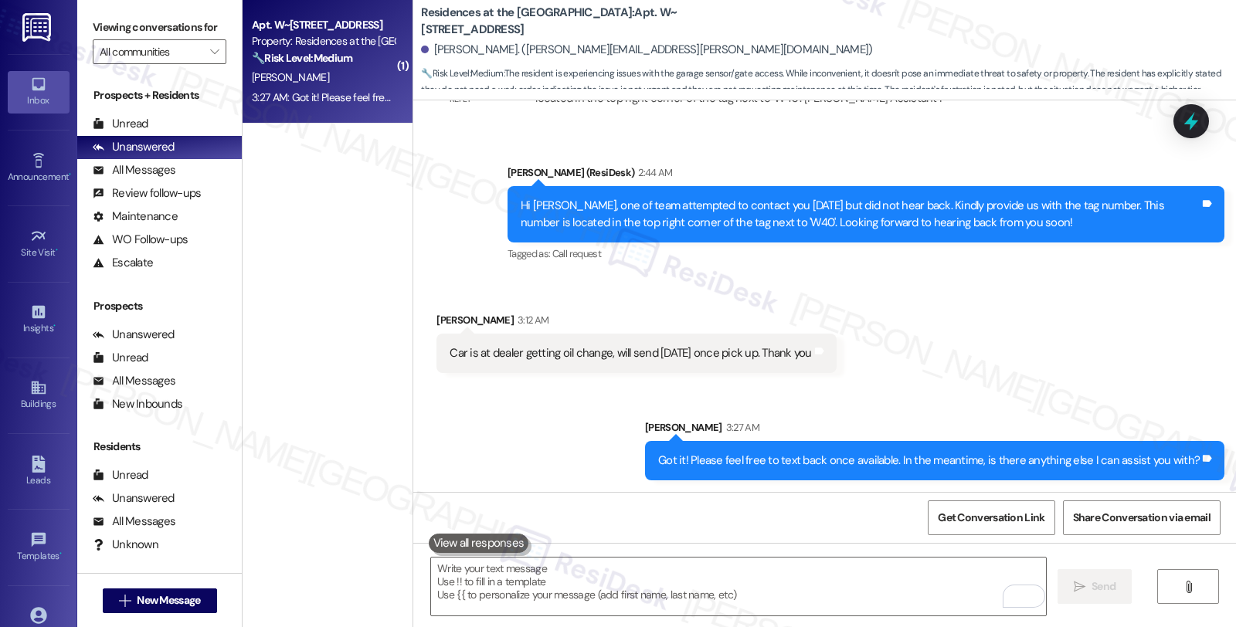
drag, startPoint x: 439, startPoint y: 355, endPoint x: 809, endPoint y: 355, distance: 370.7
click at [809, 355] on div "Car is at dealer getting oil change, will send [DATE] once pick up. Thank you" at bounding box center [629, 353] width 361 height 16
copy div "Car is at dealer getting oil change, will send [DATE] once pick up. Thank you"
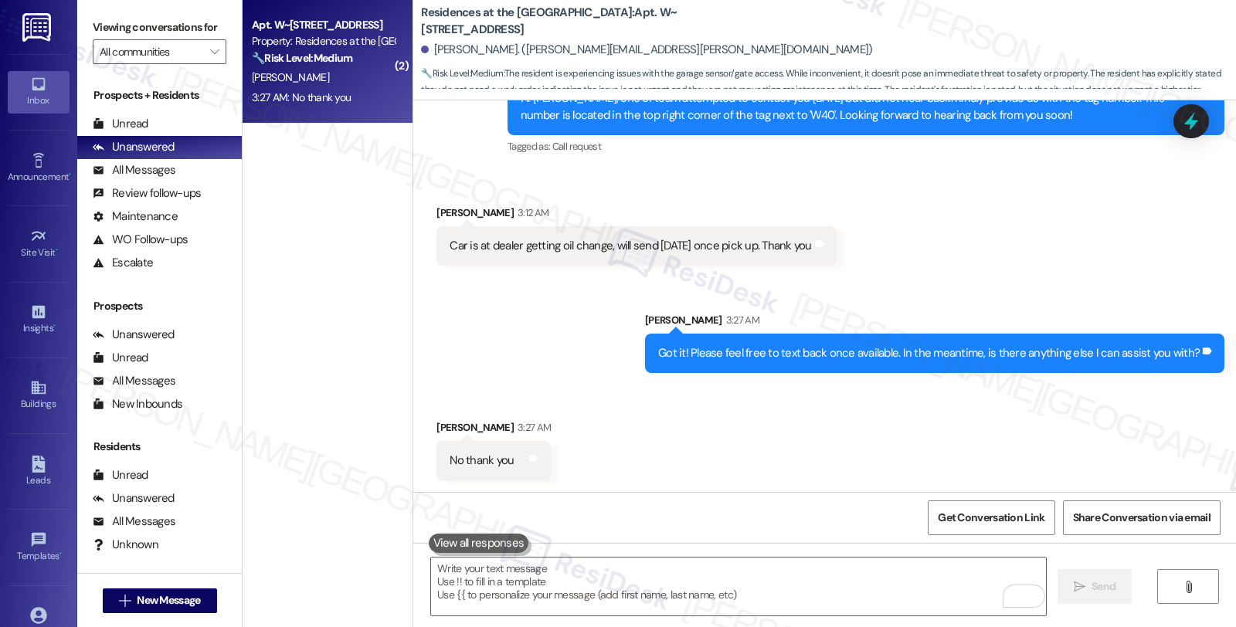
scroll to position [3842, 0]
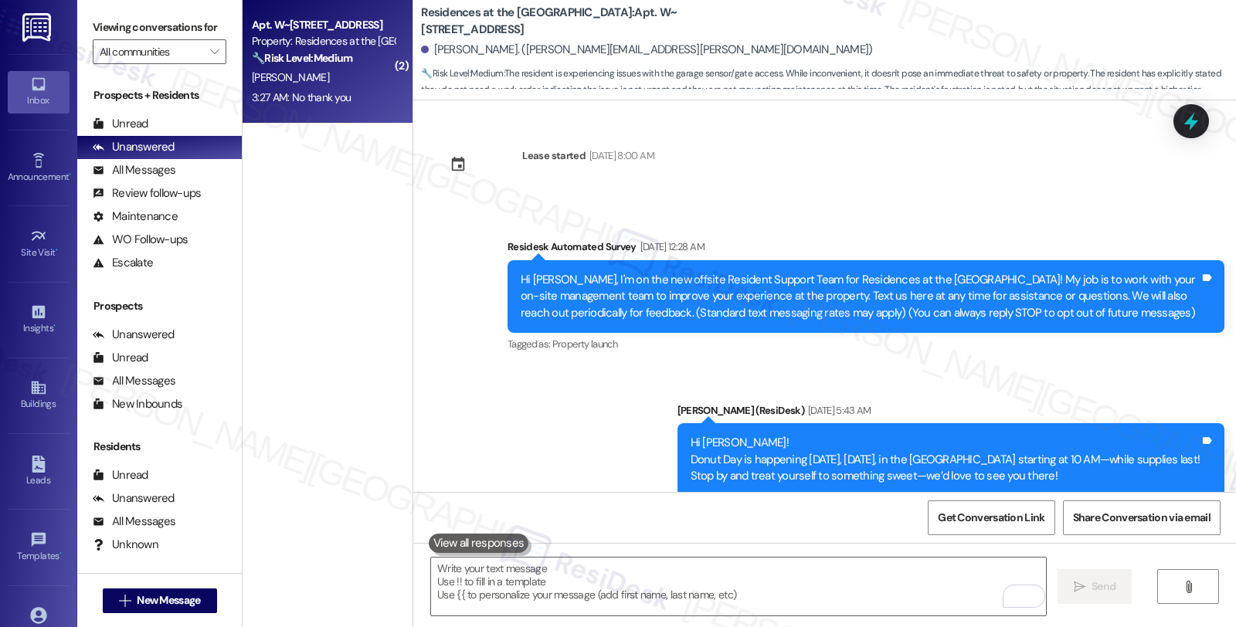
scroll to position [3842, 0]
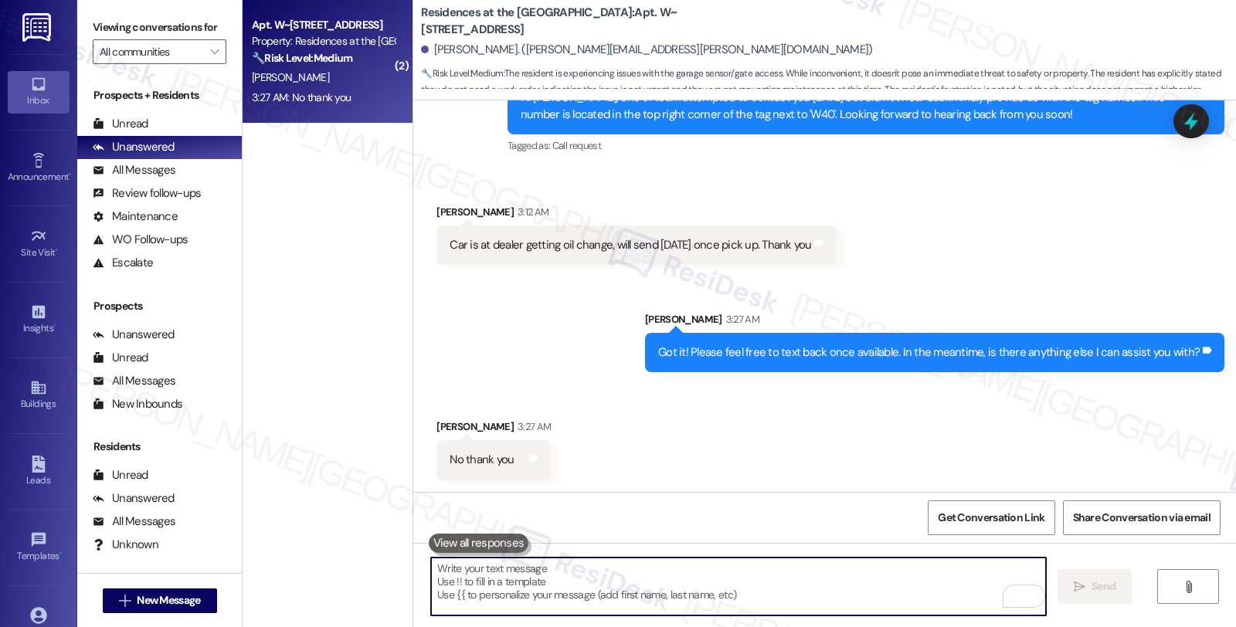
click at [637, 588] on textarea "To enrich screen reader interactions, please activate Accessibility in Grammarl…" at bounding box center [738, 587] width 615 height 58
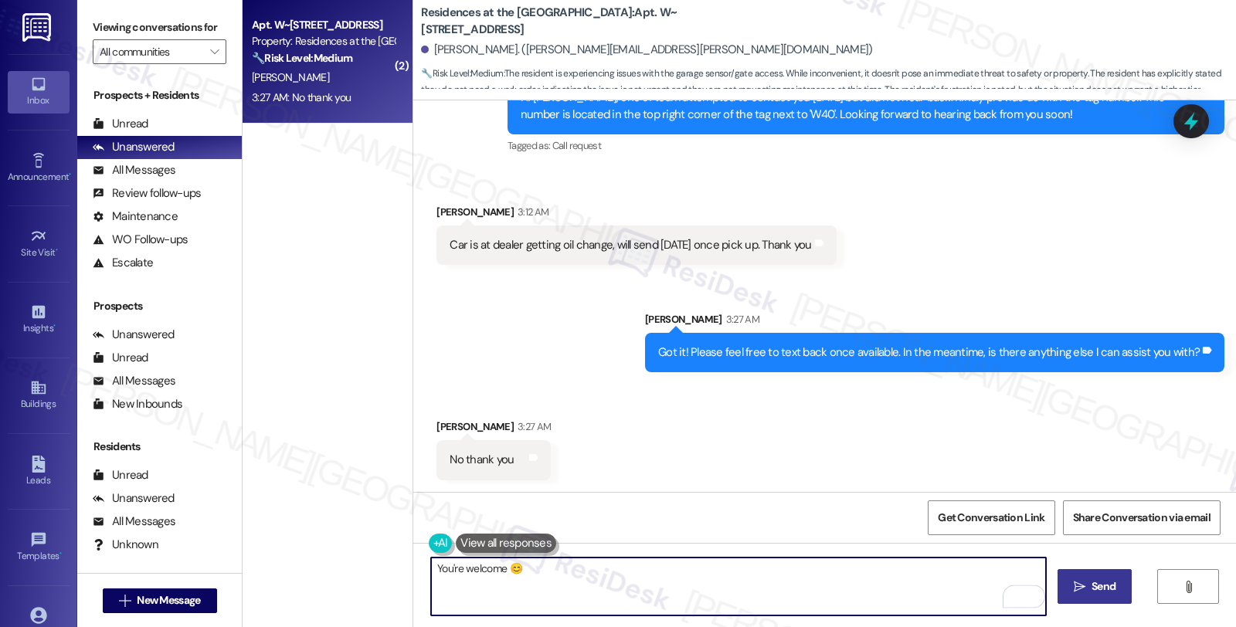
type textarea "You're welcome 😊"
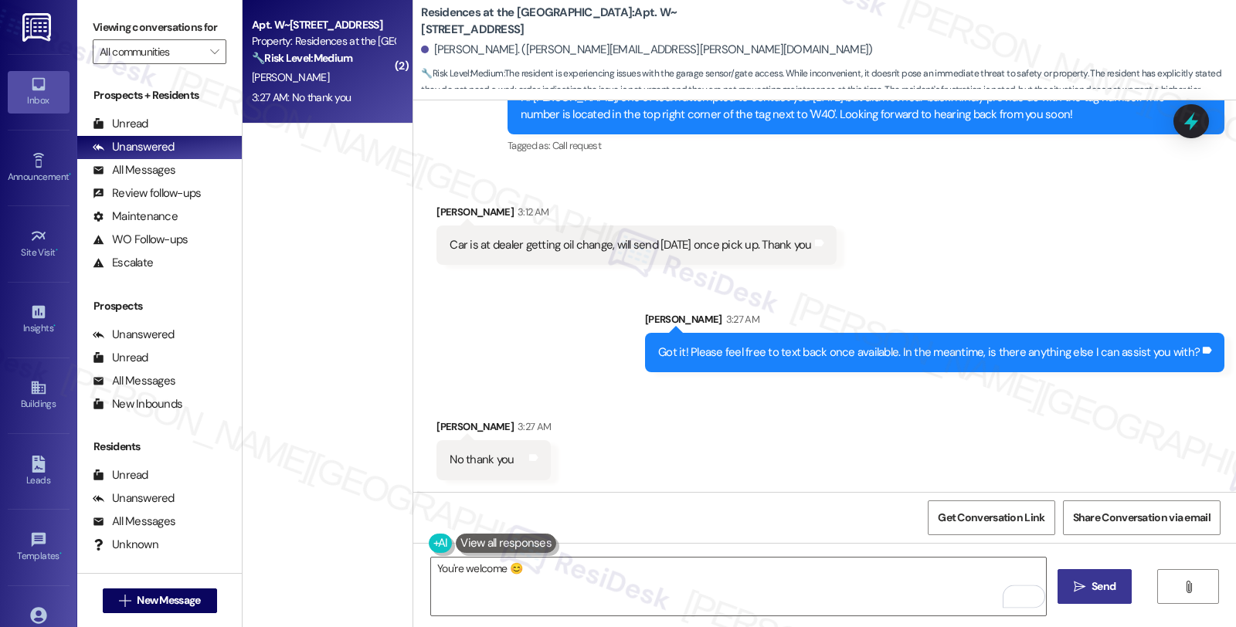
click at [1121, 599] on button " Send" at bounding box center [1094, 586] width 75 height 35
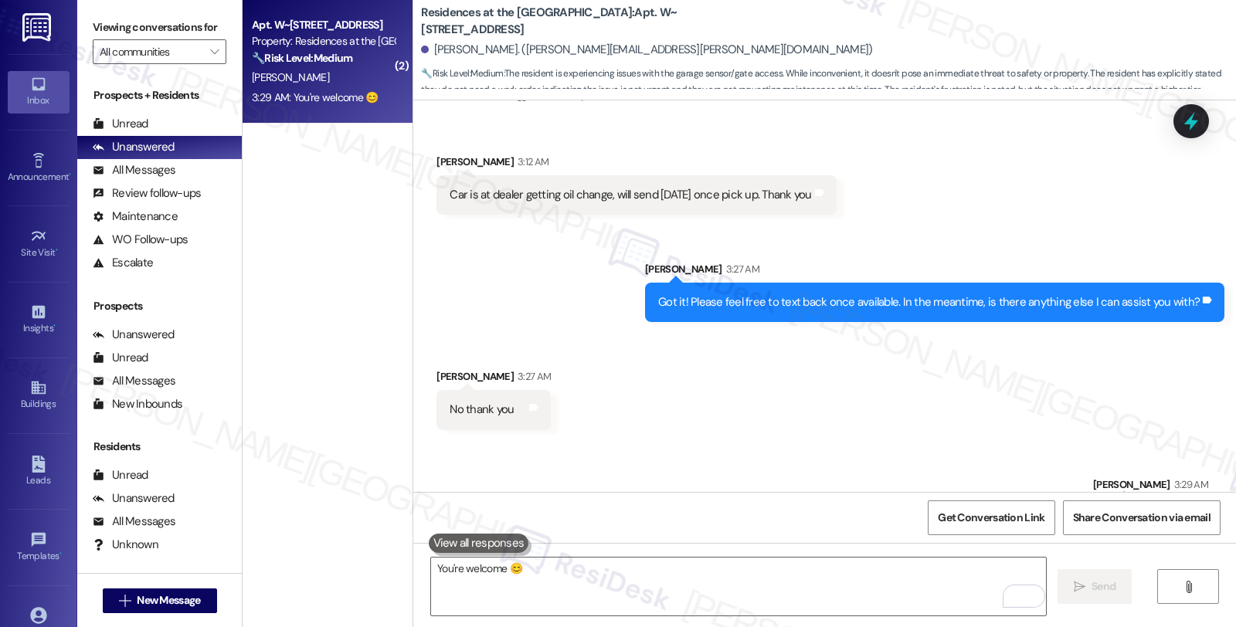
scroll to position [3949, 0]
